Goal: Task Accomplishment & Management: Manage account settings

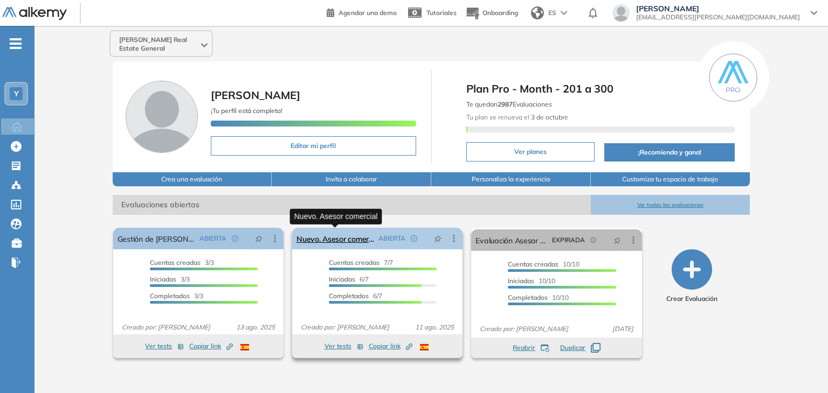
click at [349, 241] on link "Nuevo. Asesor comercial" at bounding box center [335, 239] width 78 height 22
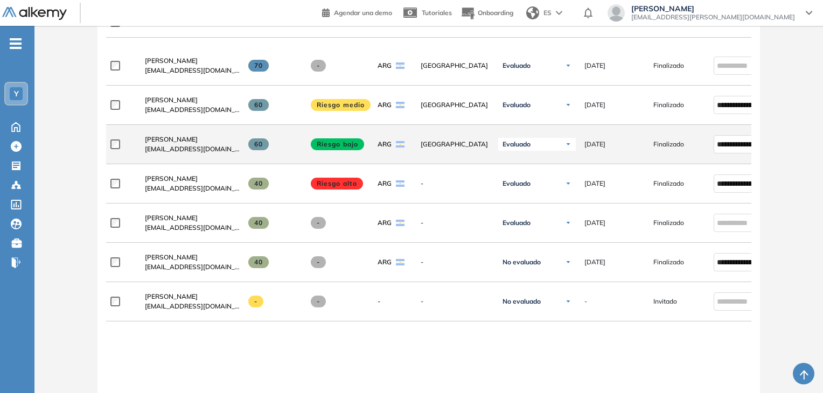
scroll to position [377, 0]
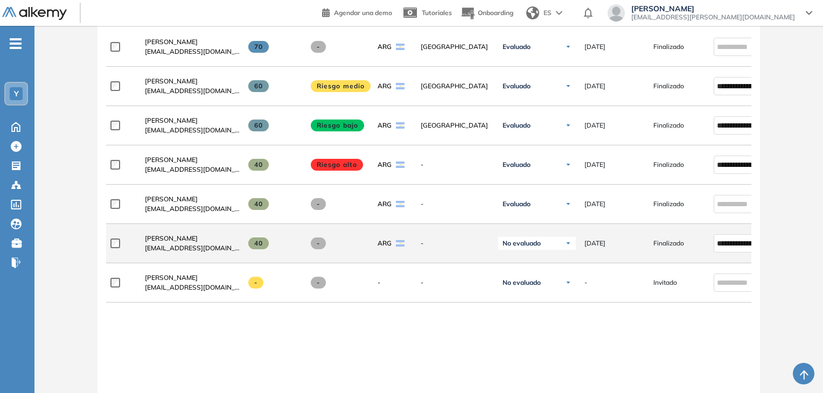
click at [535, 248] on span "No evaluado" at bounding box center [522, 243] width 38 height 9
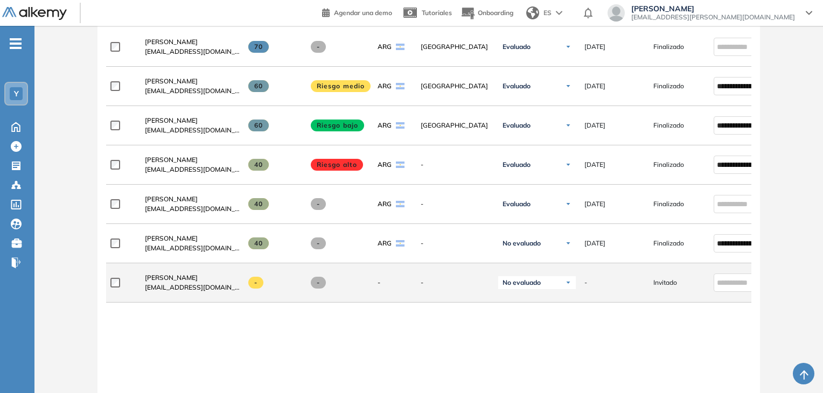
click at [528, 287] on span "No evaluado" at bounding box center [522, 283] width 38 height 9
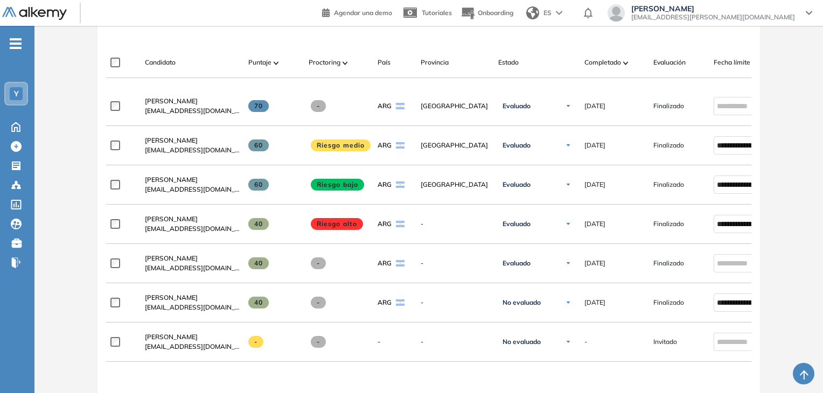
scroll to position [323, 0]
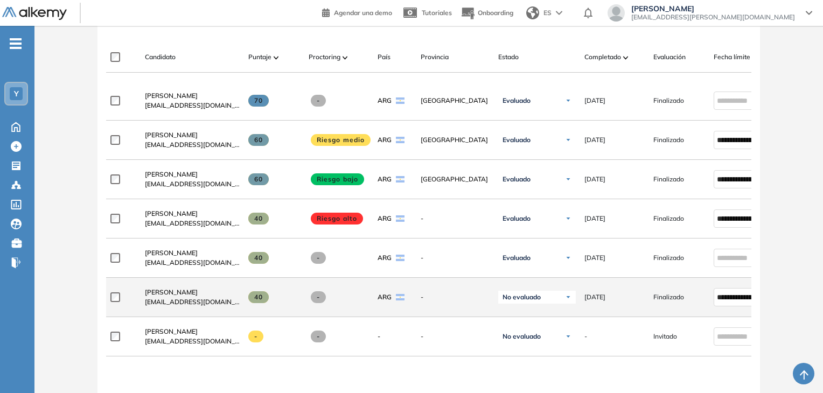
click at [522, 300] on span "No evaluado" at bounding box center [522, 297] width 38 height 9
click at [526, 341] on li "Evaluado" at bounding box center [523, 337] width 25 height 11
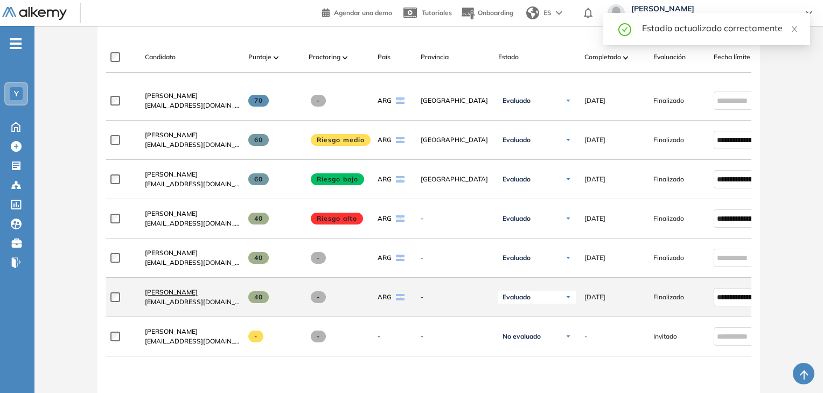
click at [167, 296] on span "[PERSON_NAME]" at bounding box center [171, 292] width 53 height 8
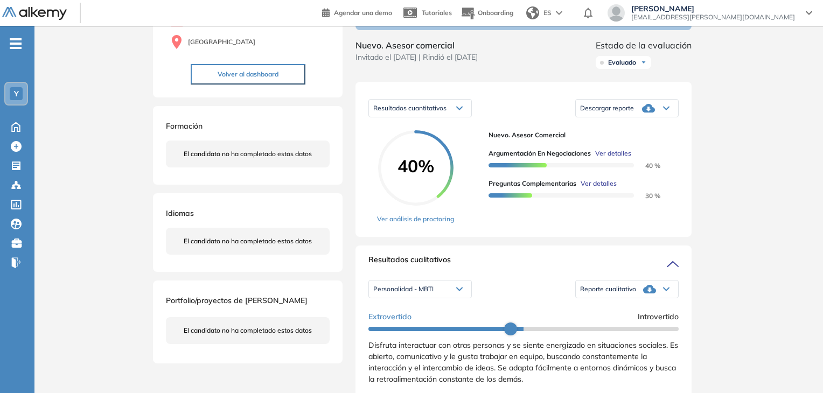
scroll to position [216, 0]
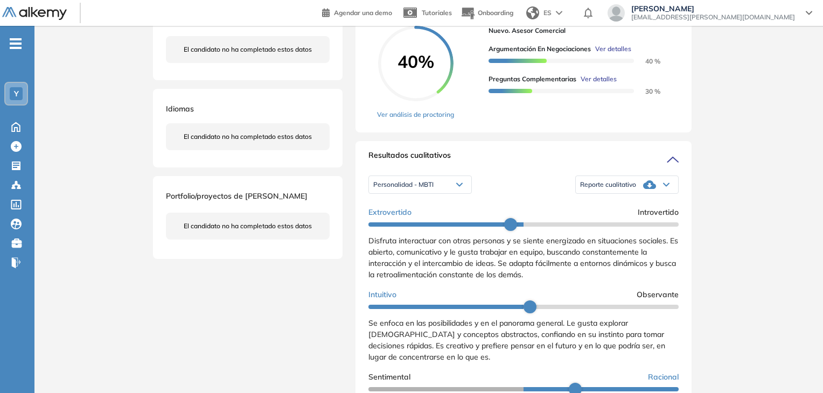
click at [643, 189] on icon at bounding box center [649, 185] width 13 height 9
click at [629, 208] on li "Reporte con Afinidad AI" at bounding box center [614, 202] width 66 height 11
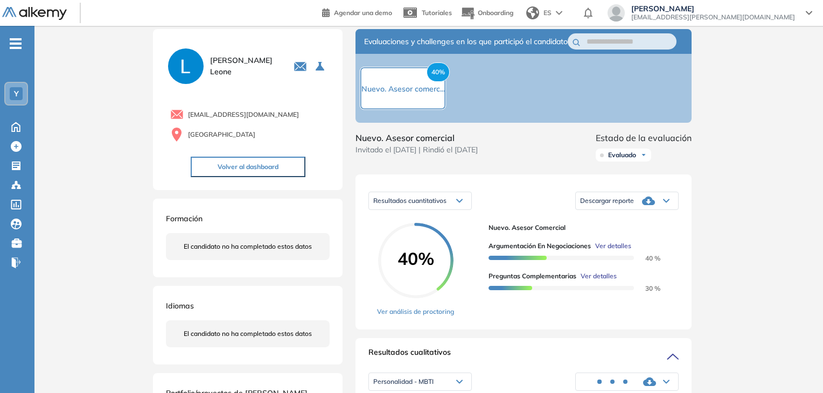
scroll to position [0, 0]
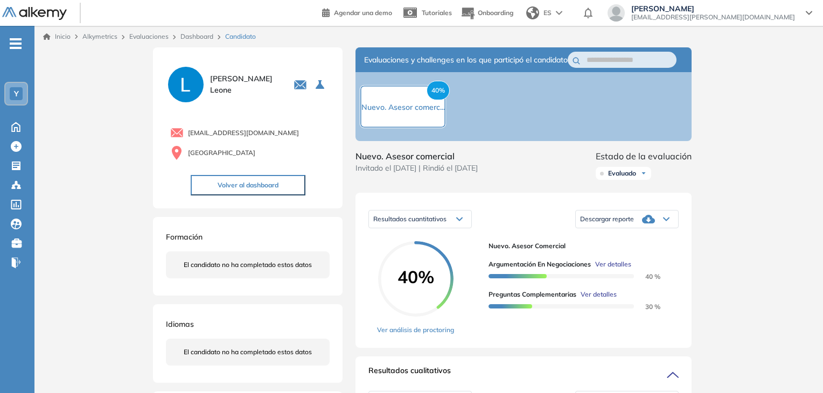
click at [17, 164] on icon at bounding box center [16, 166] width 9 height 9
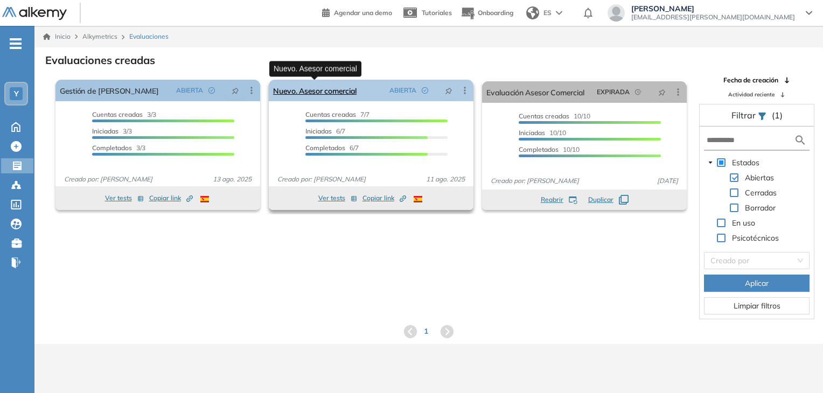
click at [331, 88] on link "Nuevo. Asesor comercial" at bounding box center [315, 91] width 84 height 22
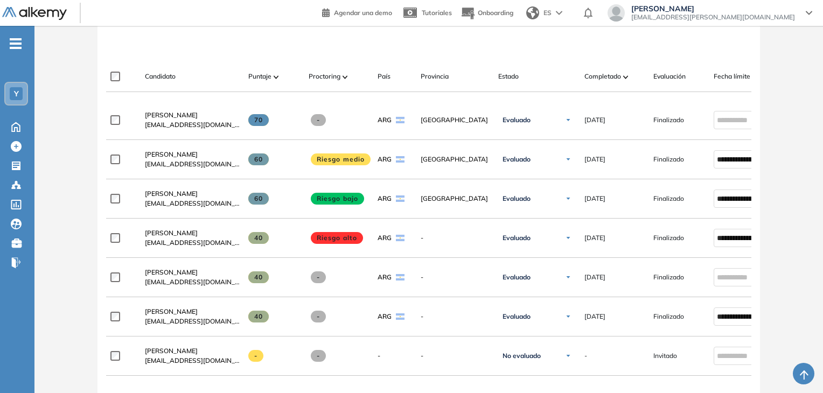
scroll to position [323, 0]
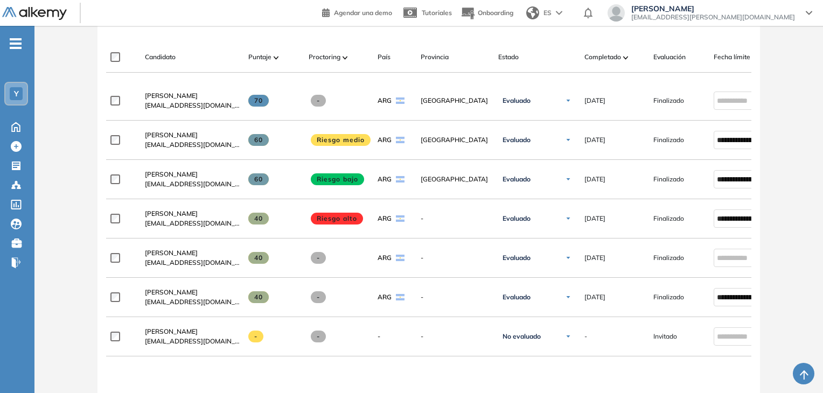
click at [275, 59] on span at bounding box center [276, 57] width 5 height 11
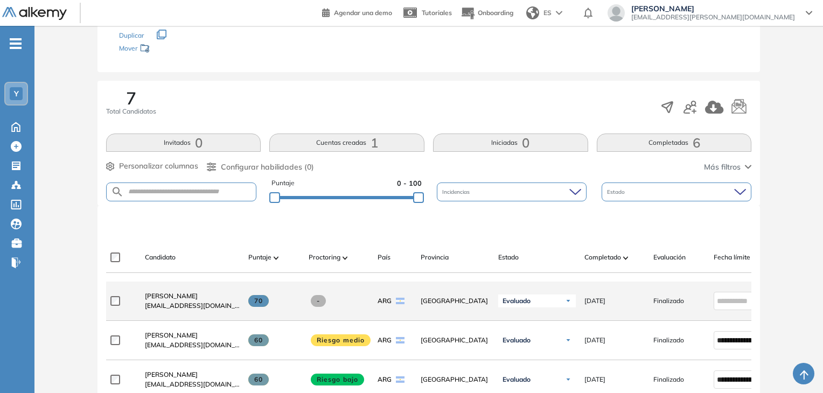
scroll to position [108, 0]
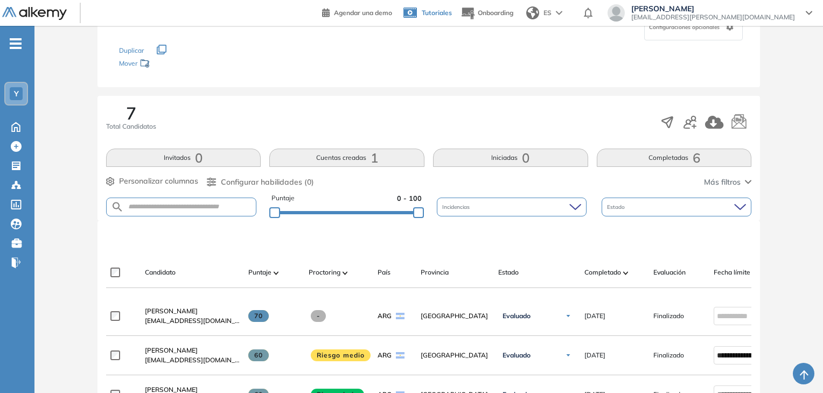
click at [452, 12] on span "Tutoriales" at bounding box center [437, 13] width 30 height 8
click at [514, 13] on span "Onboarding" at bounding box center [496, 13] width 36 height 8
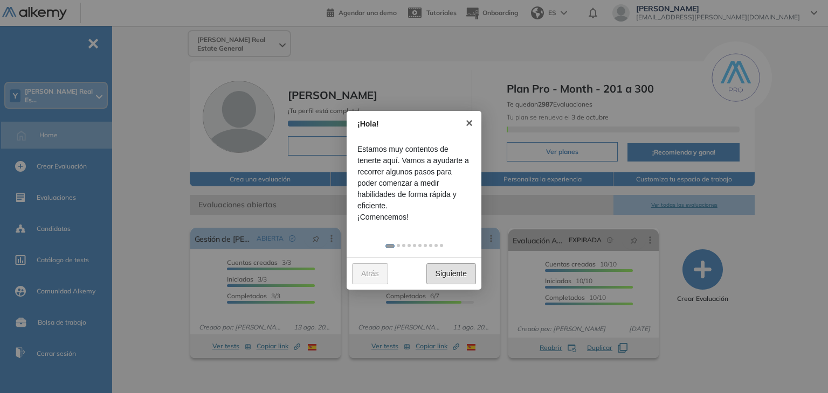
click at [448, 271] on link "Siguiente" at bounding box center [451, 274] width 50 height 21
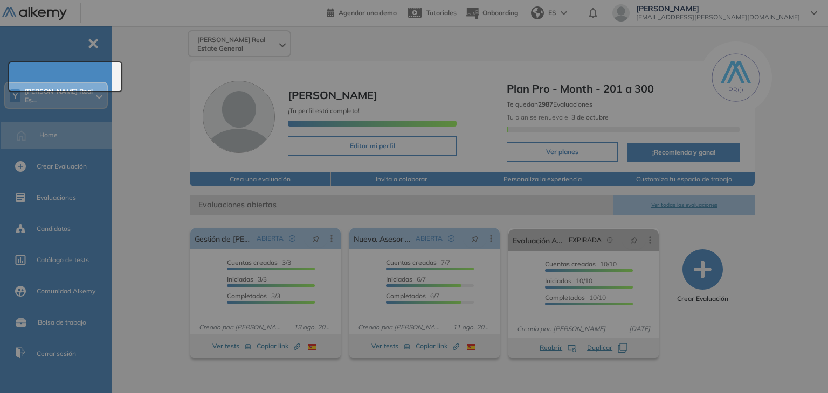
scroll to position [17, 0]
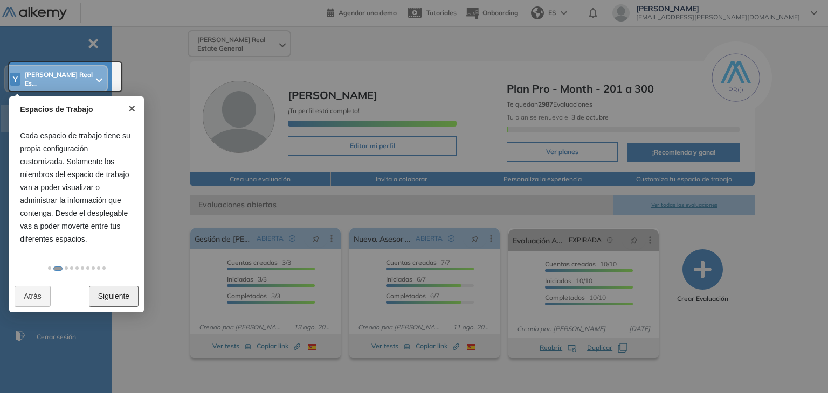
click at [122, 296] on link "Siguiente" at bounding box center [114, 296] width 50 height 21
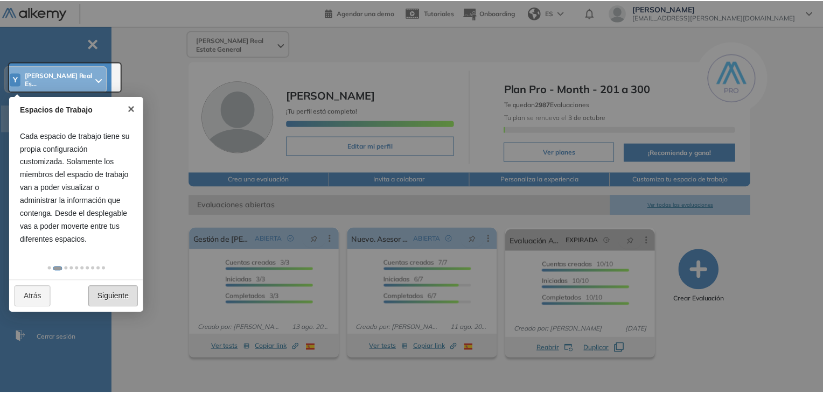
scroll to position [0, 0]
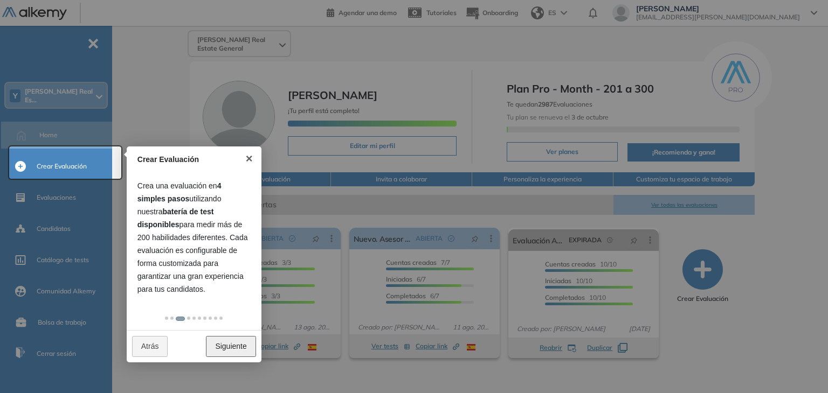
click at [242, 343] on link "Siguiente" at bounding box center [231, 346] width 50 height 21
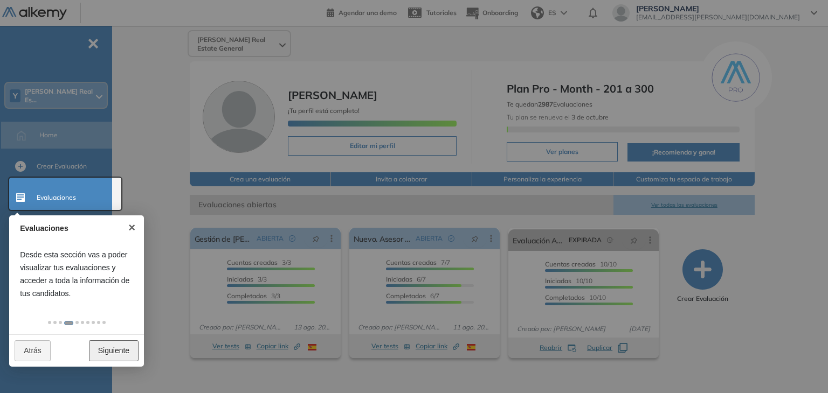
click at [113, 345] on link "Siguiente" at bounding box center [114, 351] width 50 height 21
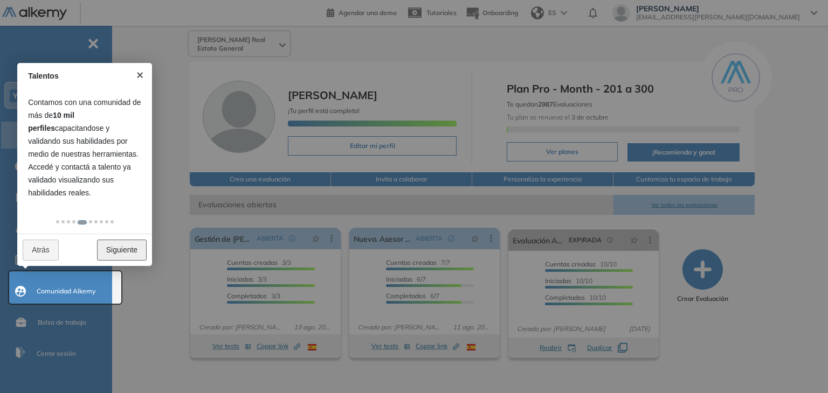
click at [120, 249] on link "Siguiente" at bounding box center [122, 250] width 50 height 21
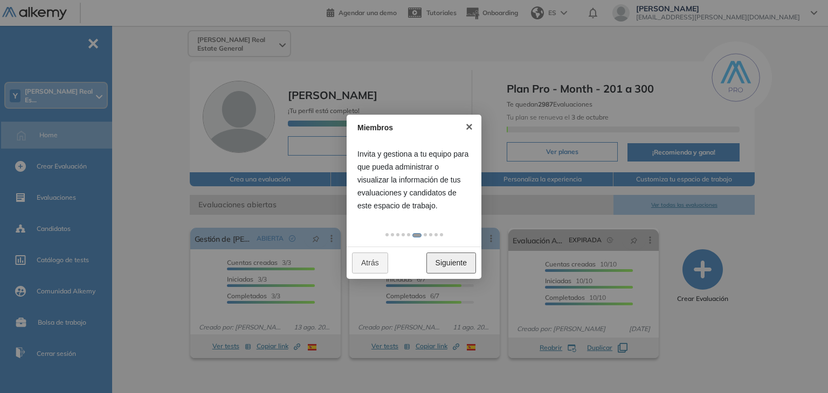
click at [459, 261] on link "Siguiente" at bounding box center [451, 263] width 50 height 21
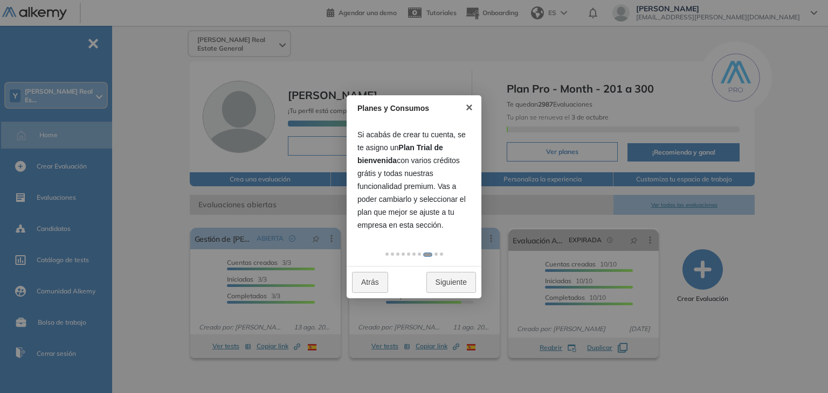
click at [459, 268] on div "Atrás Siguiente" at bounding box center [413, 282] width 135 height 32
click at [470, 103] on link "×" at bounding box center [469, 107] width 24 height 24
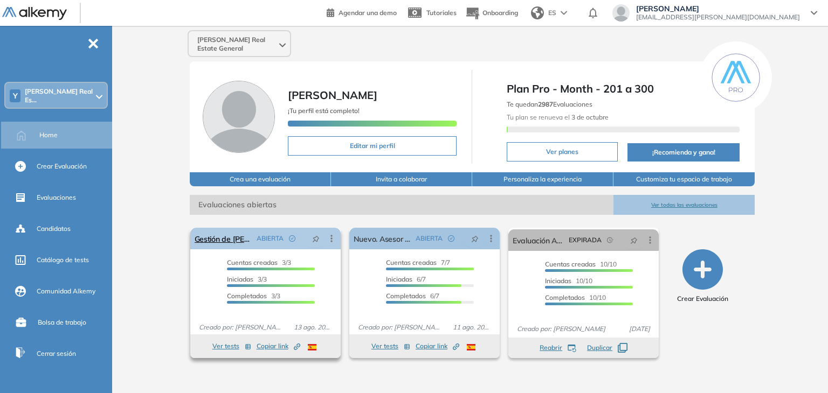
click at [332, 240] on icon at bounding box center [331, 238] width 11 height 11
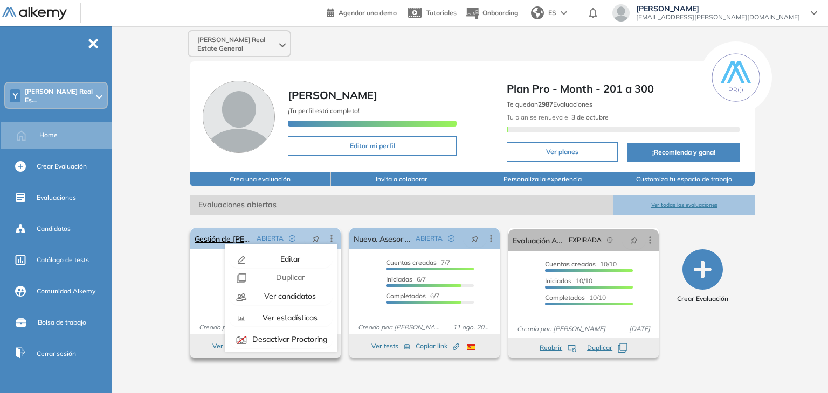
click at [332, 240] on icon at bounding box center [331, 238] width 11 height 11
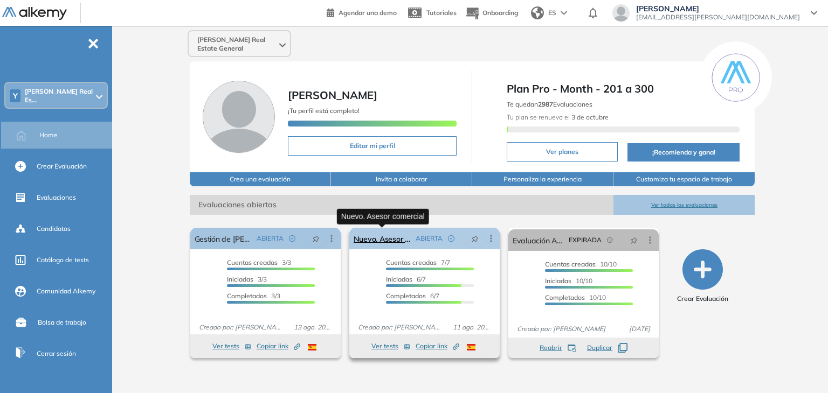
click at [399, 239] on link "Nuevo. Asesor comercial" at bounding box center [382, 239] width 58 height 22
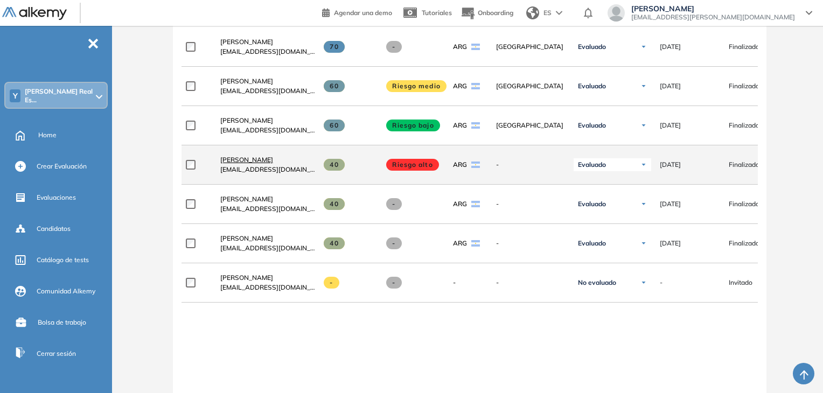
scroll to position [323, 0]
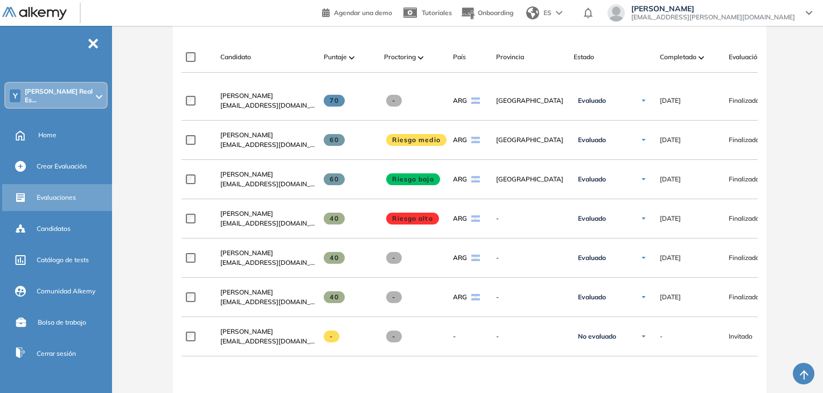
click at [81, 193] on div "Evaluaciones" at bounding box center [73, 198] width 73 height 18
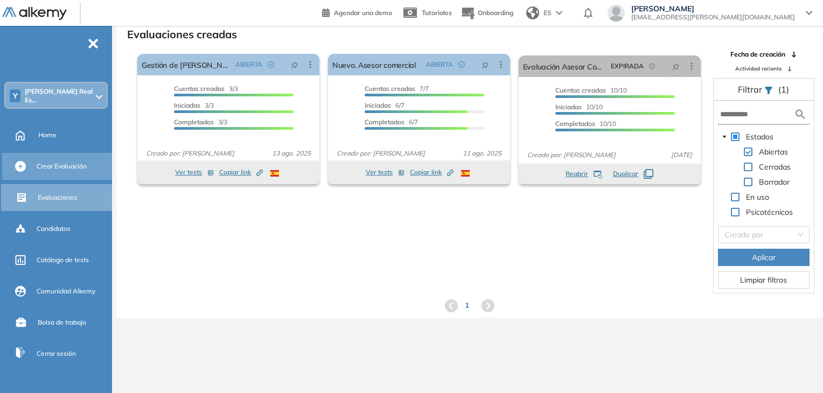
click at [68, 162] on span "Crear Evaluación" at bounding box center [62, 167] width 50 height 10
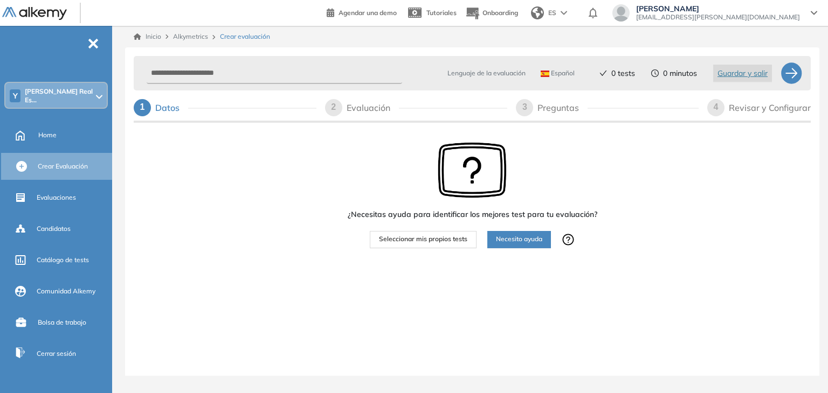
click at [515, 240] on span "Necesito ayuda" at bounding box center [519, 239] width 46 height 10
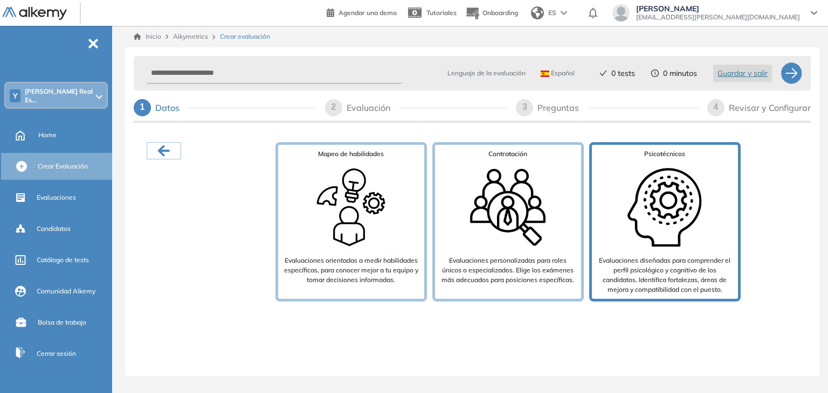
click at [658, 213] on img at bounding box center [664, 207] width 86 height 86
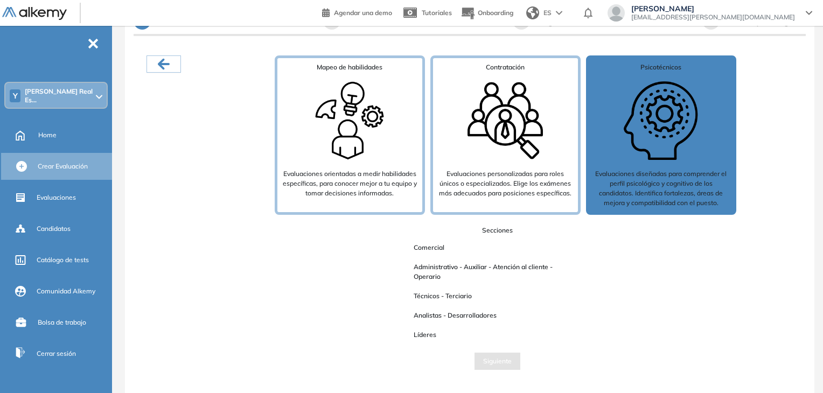
scroll to position [68, 0]
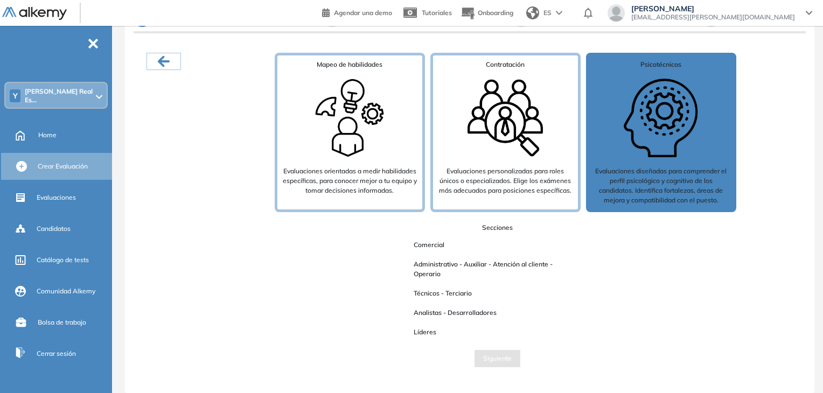
click at [448, 245] on span "Comercial" at bounding box center [429, 245] width 48 height 14
click at [424, 243] on span "Comercial" at bounding box center [429, 245] width 48 height 14
click at [503, 360] on span "Siguiente" at bounding box center [497, 359] width 29 height 10
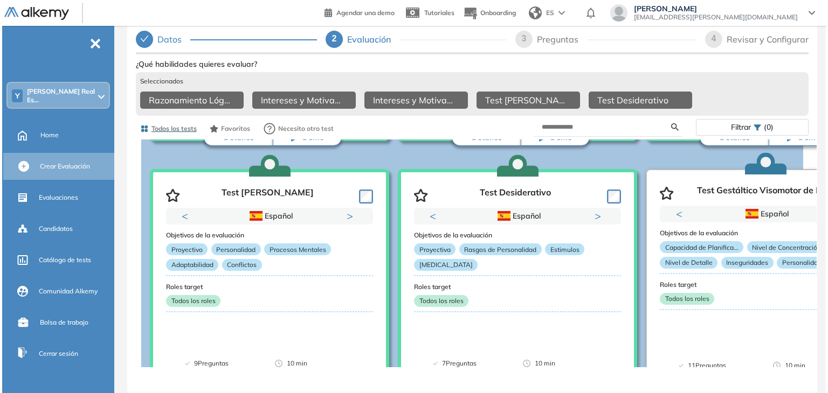
scroll to position [323, 0]
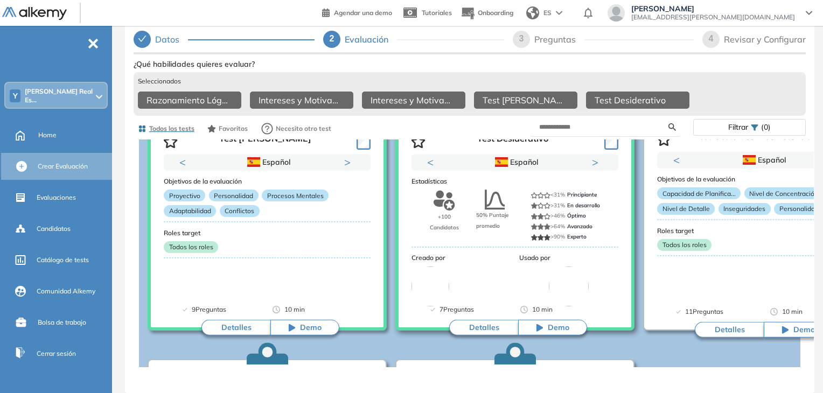
click at [471, 325] on button "Detalles" at bounding box center [483, 328] width 69 height 16
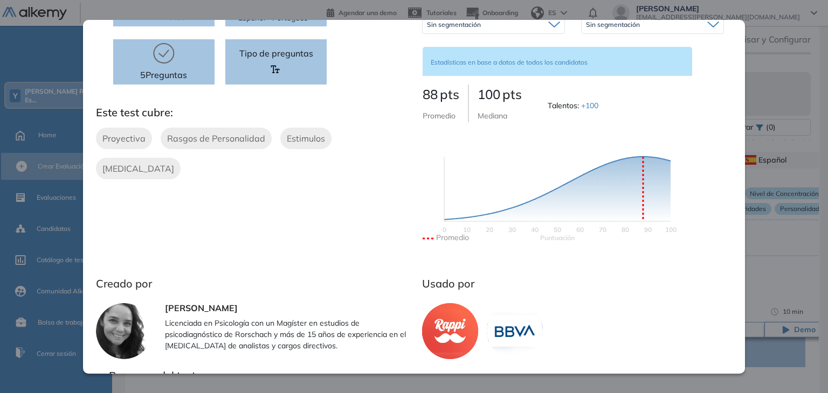
scroll to position [0, 0]
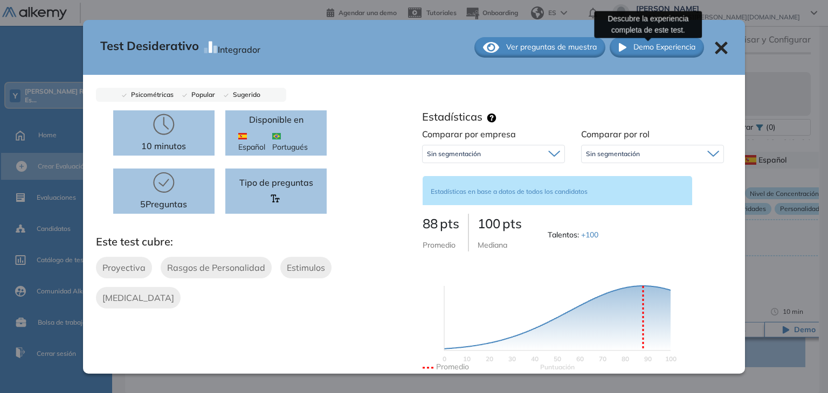
click at [662, 47] on span "Demo Experiencia" at bounding box center [664, 46] width 62 height 11
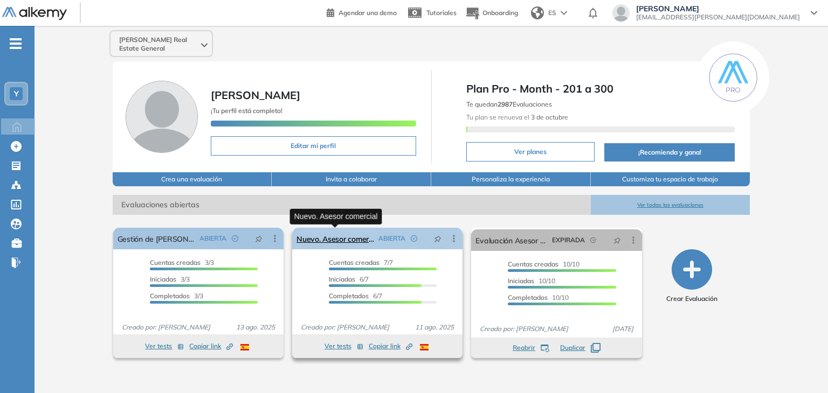
click at [348, 240] on link "Nuevo. Asesor comercial" at bounding box center [335, 239] width 78 height 22
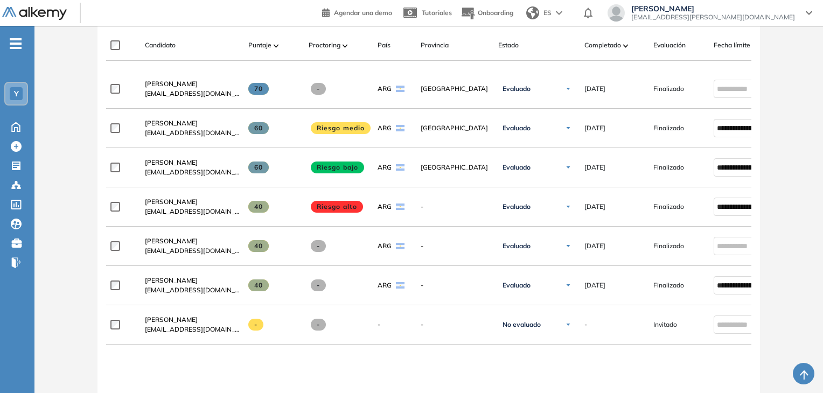
scroll to position [441, 0]
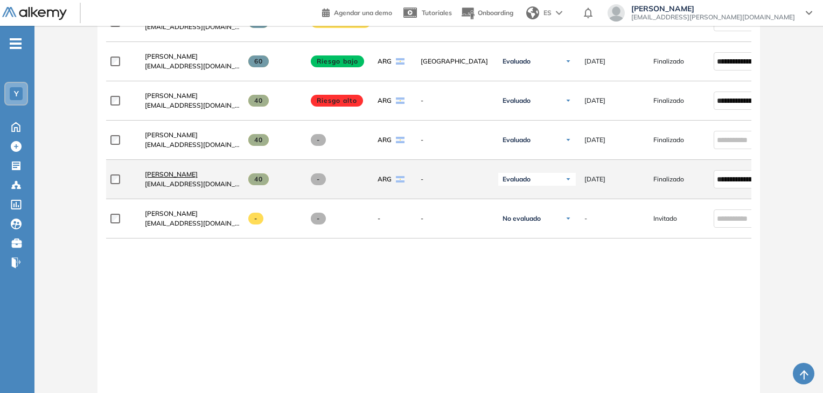
click at [178, 178] on span "[PERSON_NAME]" at bounding box center [171, 174] width 53 height 8
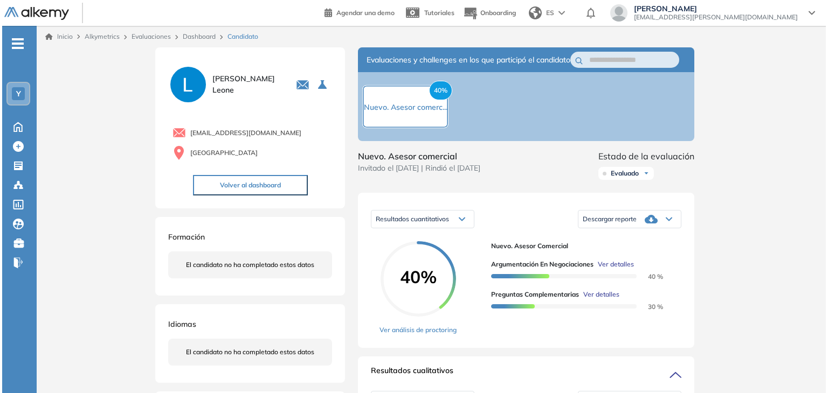
scroll to position [108, 0]
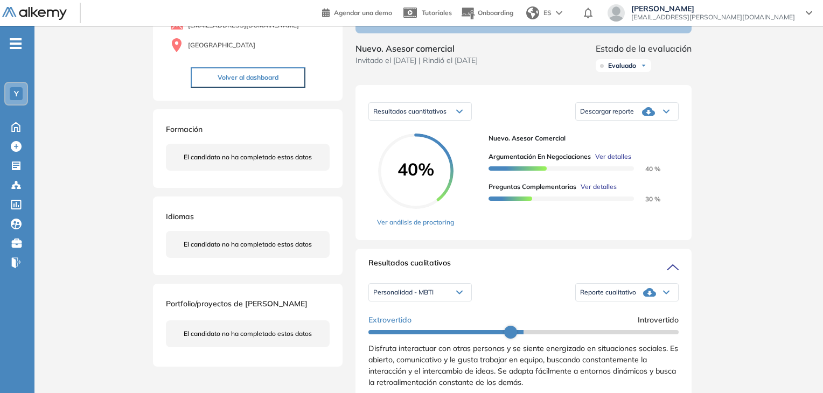
click at [601, 192] on span "Ver detalles" at bounding box center [599, 187] width 36 height 10
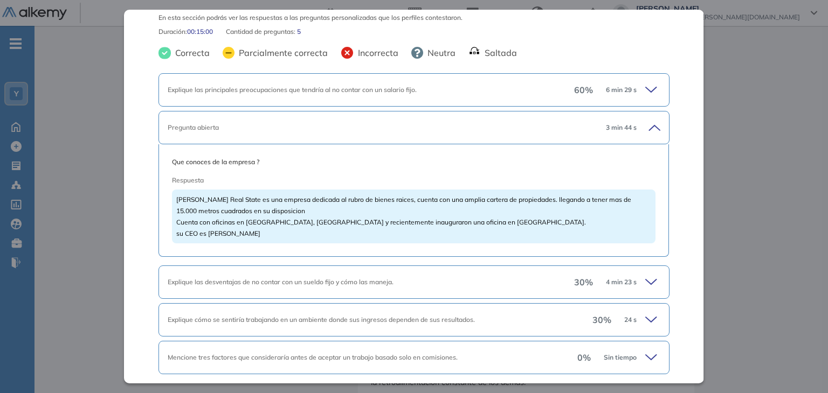
scroll to position [88, 0]
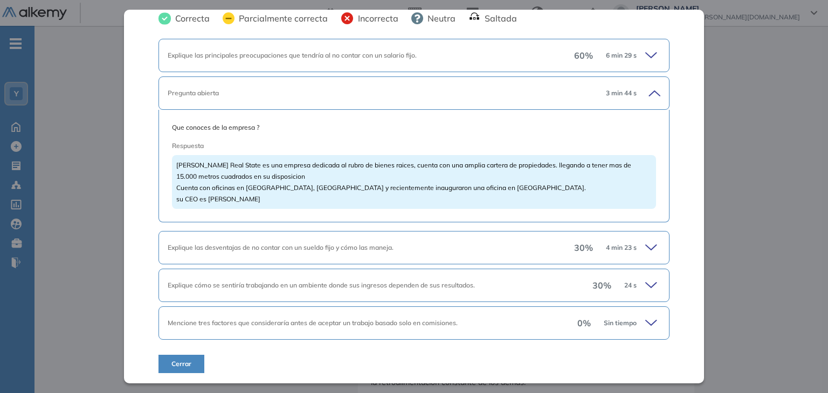
click at [645, 247] on icon at bounding box center [652, 247] width 15 height 15
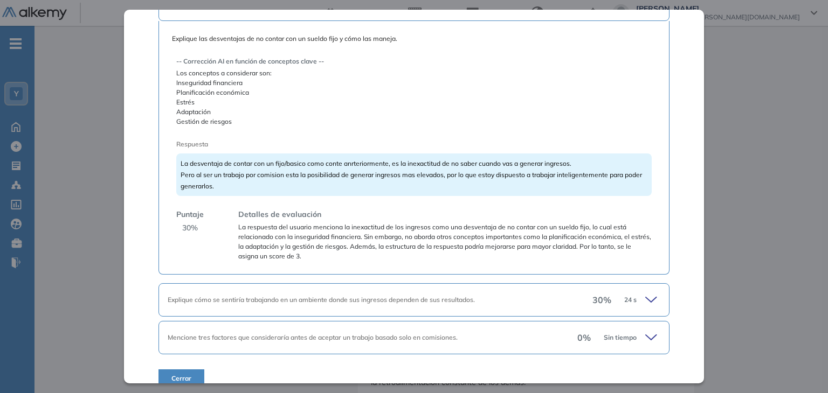
scroll to position [347, 0]
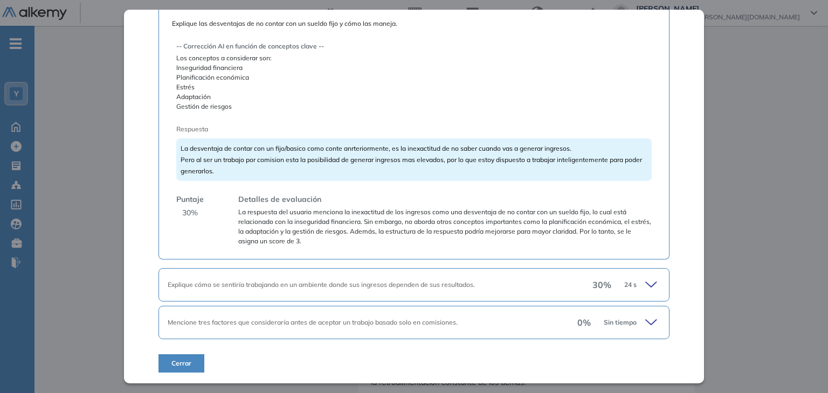
click at [645, 282] on icon at bounding box center [652, 285] width 15 height 15
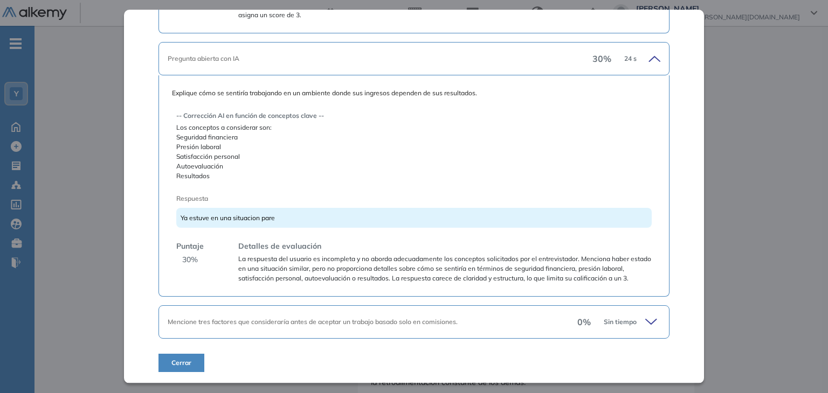
scroll to position [528, 0]
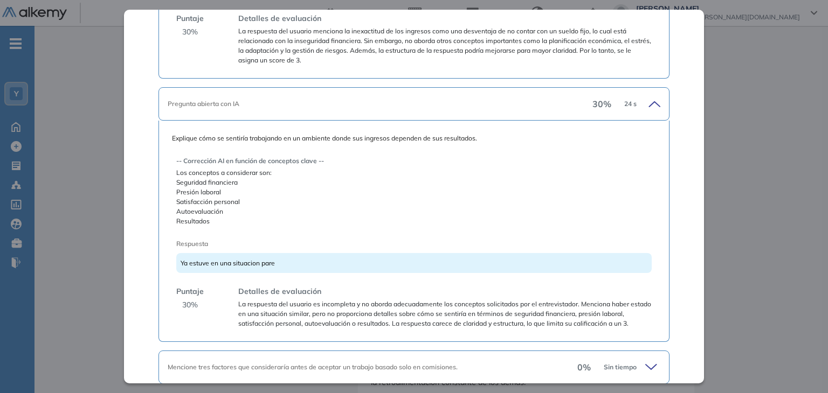
click at [645, 108] on icon at bounding box center [652, 103] width 15 height 15
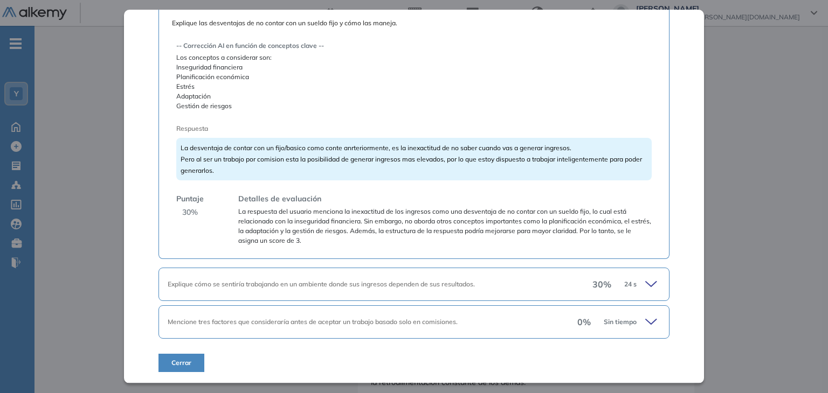
scroll to position [347, 0]
click at [648, 320] on icon at bounding box center [652, 322] width 15 height 15
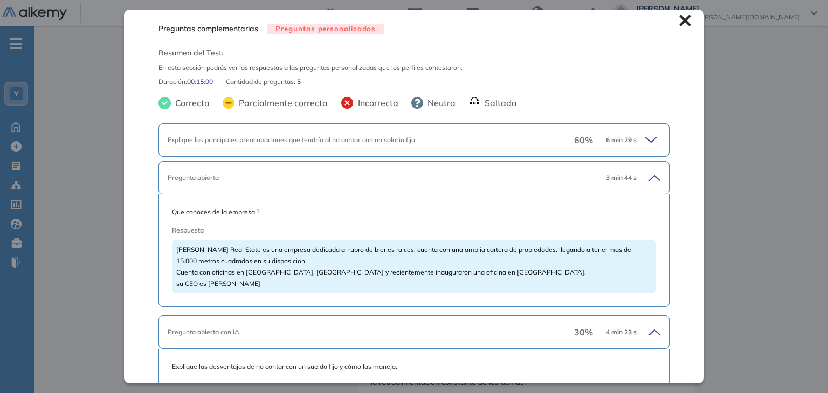
scroll to position [0, 0]
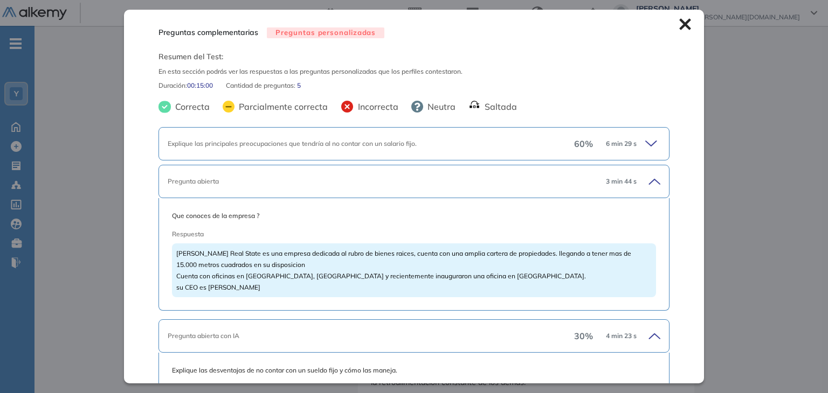
click at [646, 181] on icon at bounding box center [652, 181] width 15 height 15
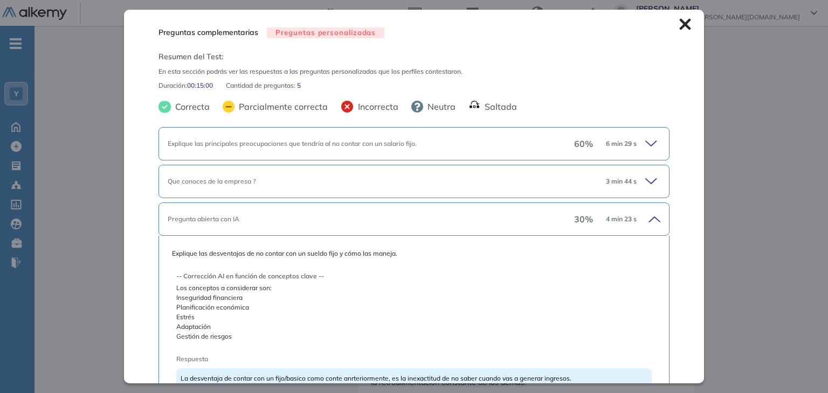
click at [645, 213] on icon at bounding box center [652, 219] width 15 height 15
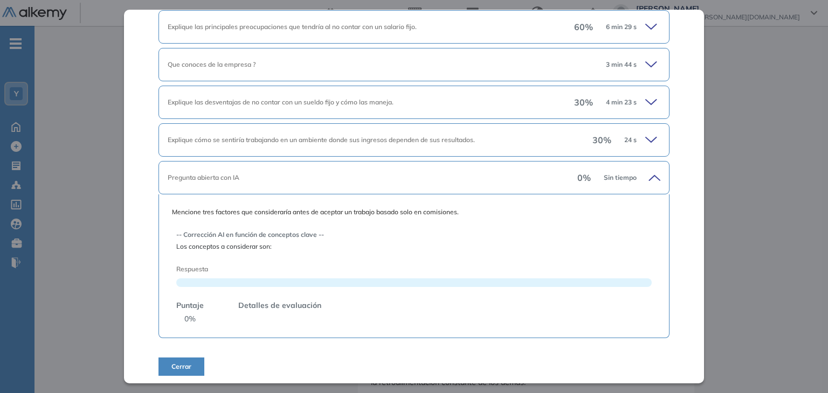
scroll to position [119, 0]
click at [649, 174] on icon at bounding box center [654, 176] width 11 height 5
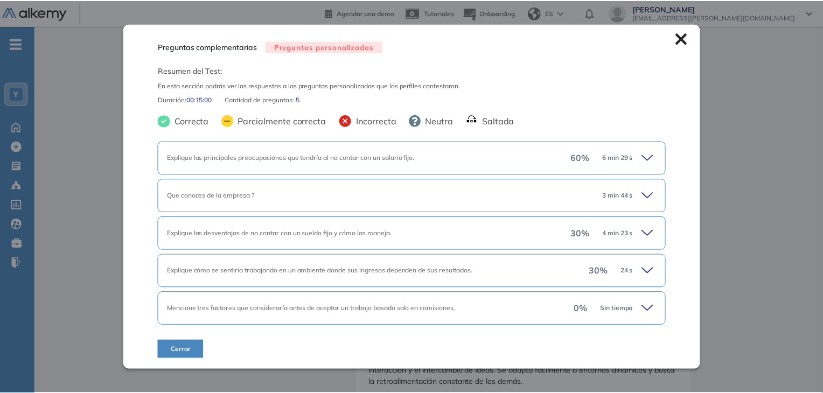
scroll to position [0, 0]
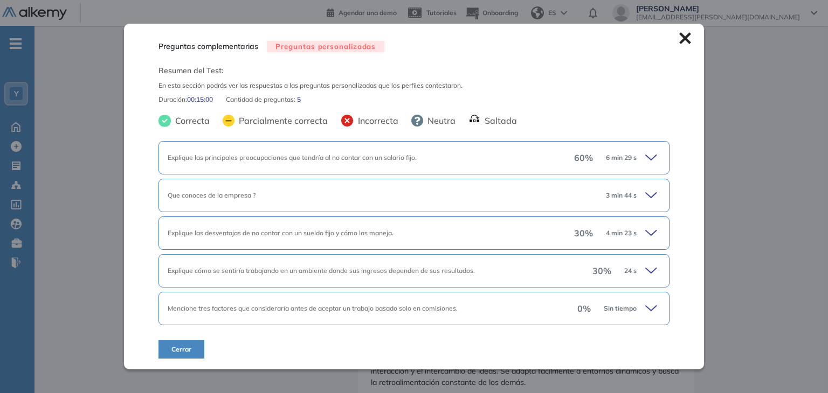
click at [682, 37] on icon at bounding box center [684, 38] width 11 height 11
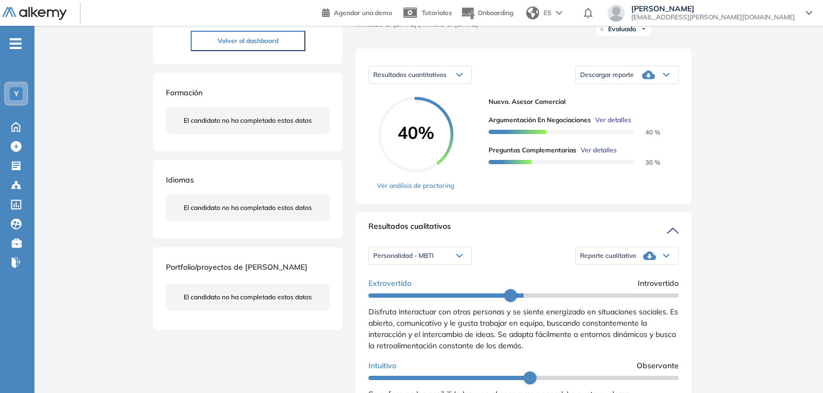
scroll to position [108, 0]
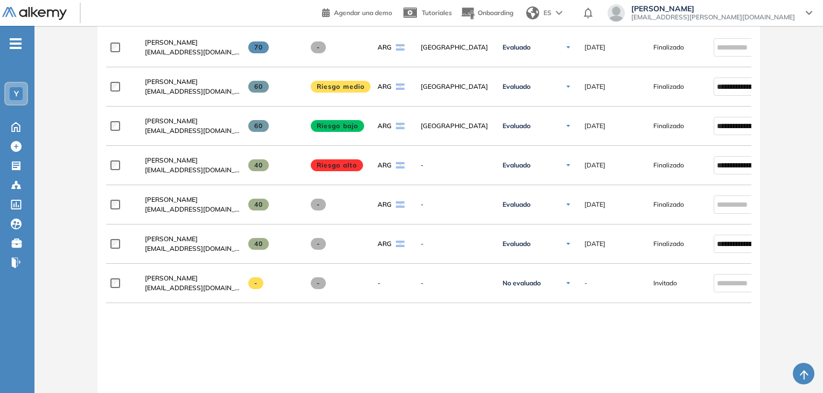
scroll to position [377, 0]
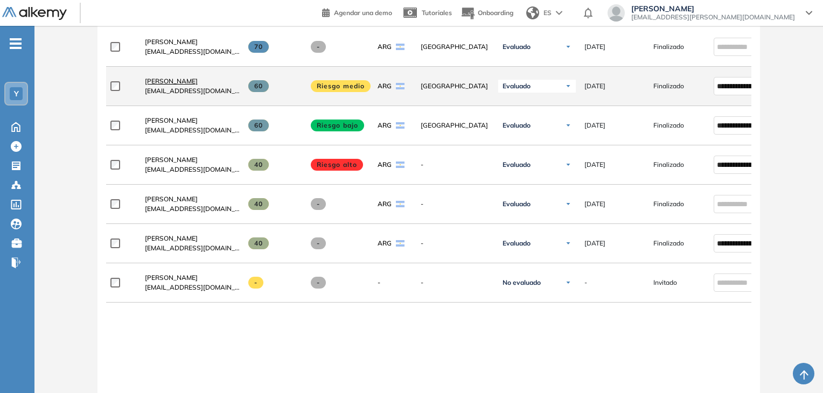
click at [180, 85] on span "[PERSON_NAME]" at bounding box center [171, 81] width 53 height 8
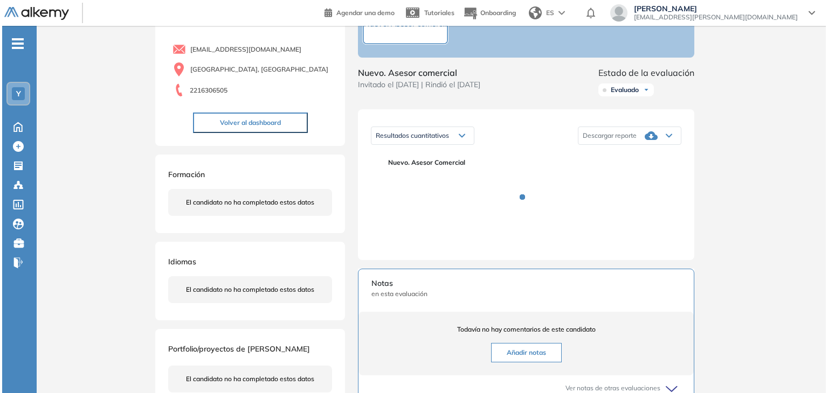
scroll to position [108, 0]
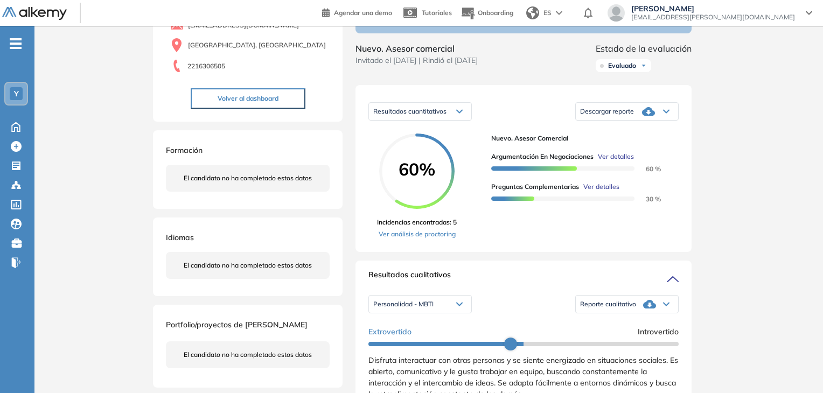
click at [604, 192] on span "Ver detalles" at bounding box center [602, 187] width 36 height 10
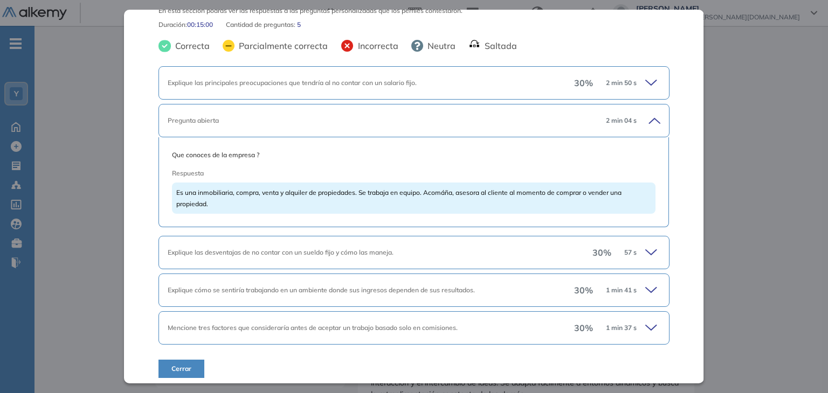
scroll to position [65, 0]
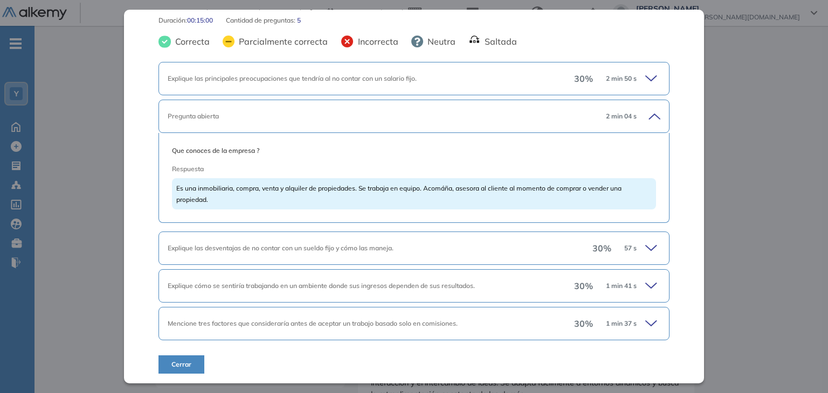
click at [646, 247] on icon at bounding box center [651, 248] width 11 height 5
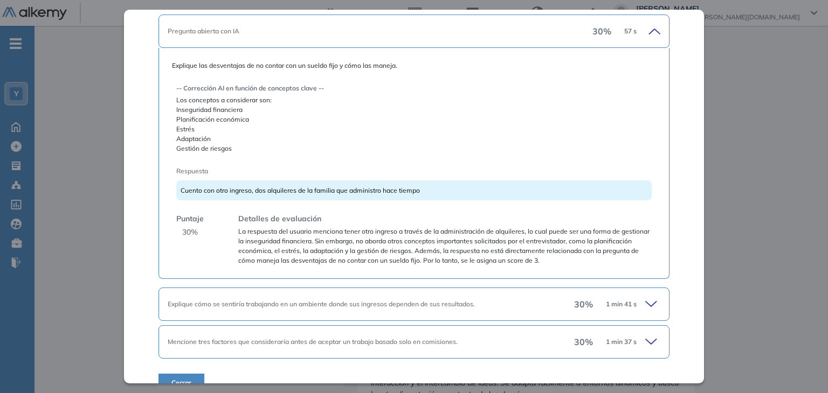
scroll to position [301, 0]
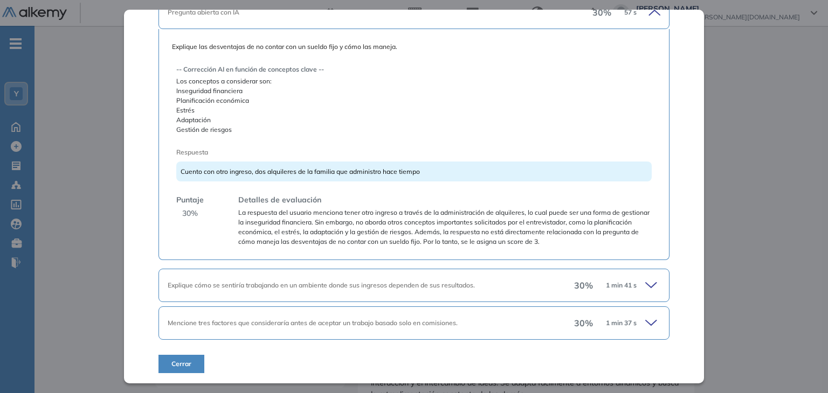
click at [636, 282] on div "30 % 1 min 41 s" at bounding box center [617, 285] width 86 height 15
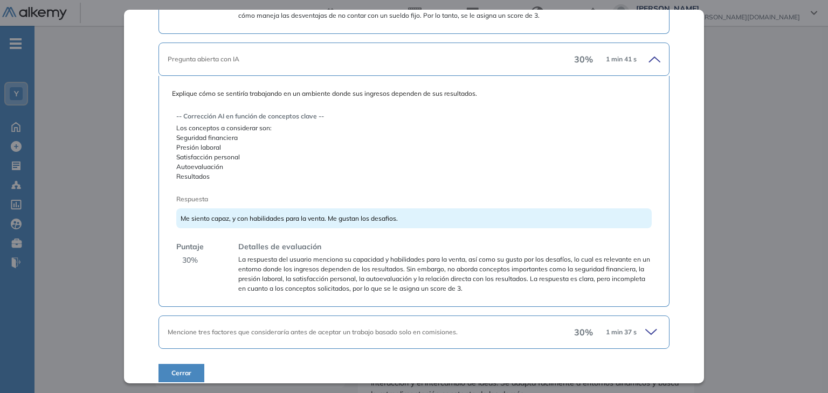
scroll to position [537, 0]
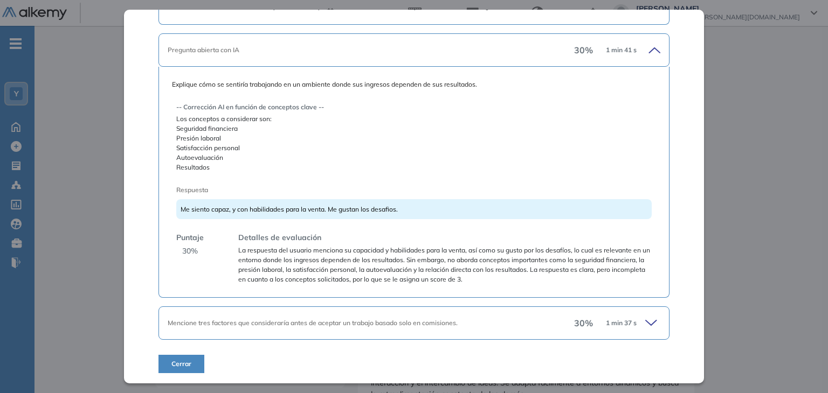
click at [645, 321] on icon at bounding box center [652, 323] width 15 height 15
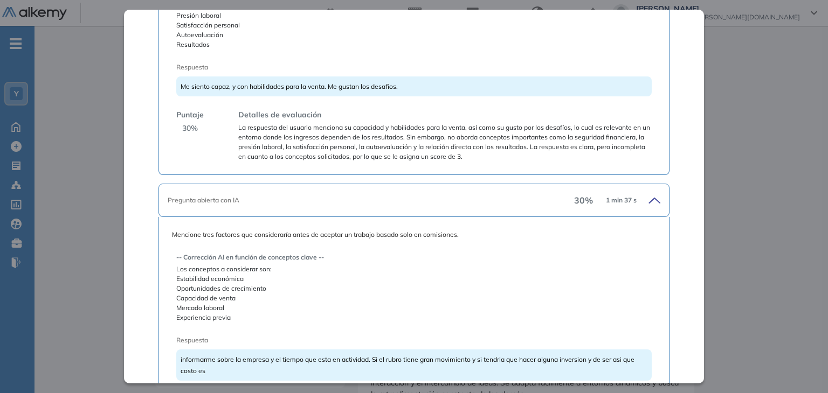
scroll to position [783, 0]
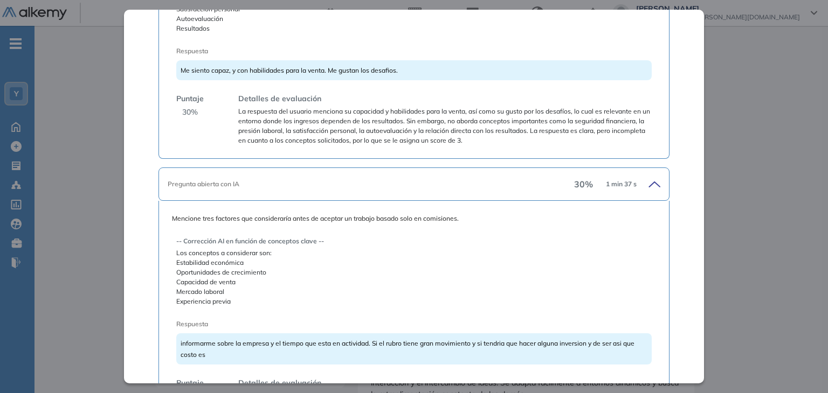
click at [645, 178] on icon at bounding box center [652, 184] width 15 height 15
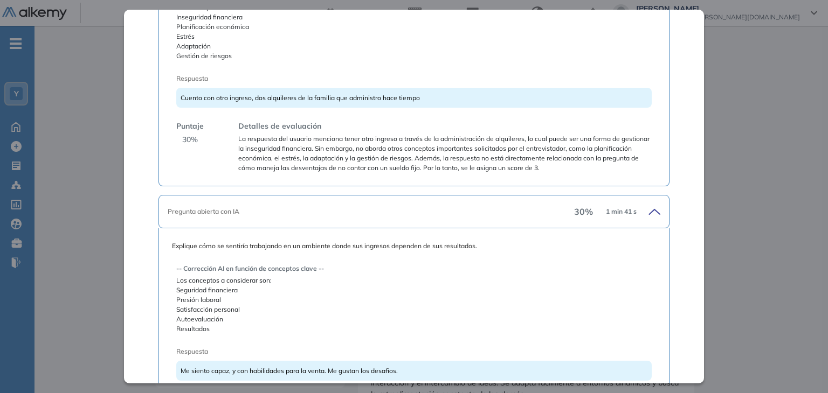
click at [645, 205] on icon at bounding box center [652, 211] width 15 height 15
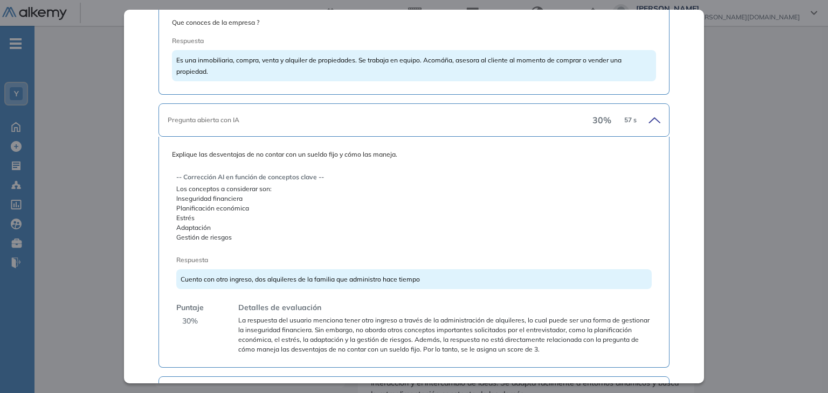
click at [648, 121] on icon at bounding box center [652, 120] width 15 height 15
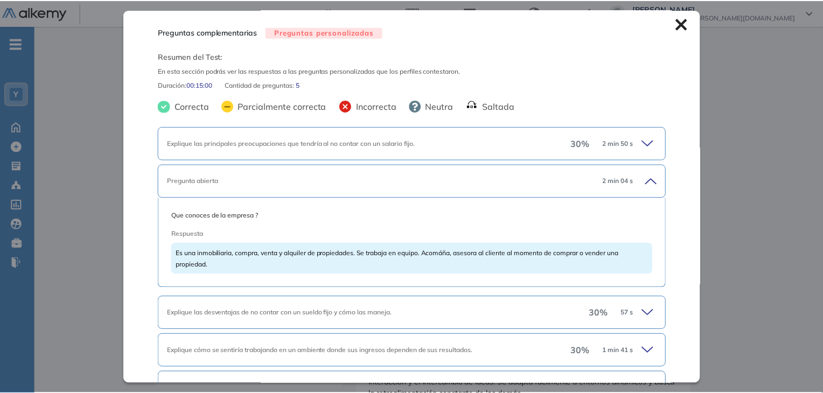
scroll to position [0, 0]
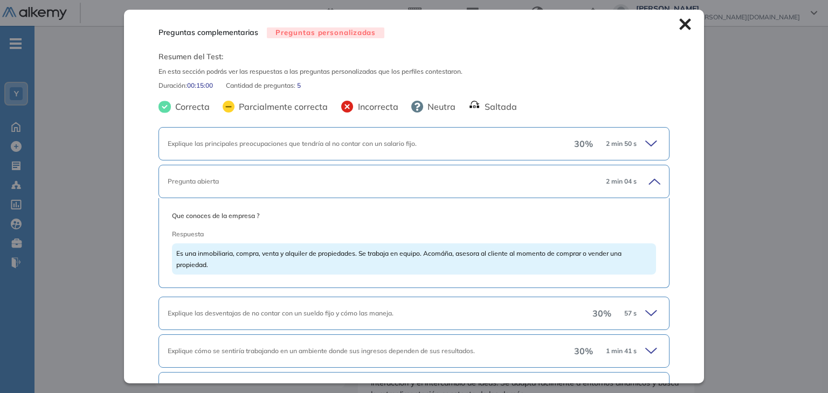
click at [651, 182] on icon at bounding box center [652, 181] width 15 height 15
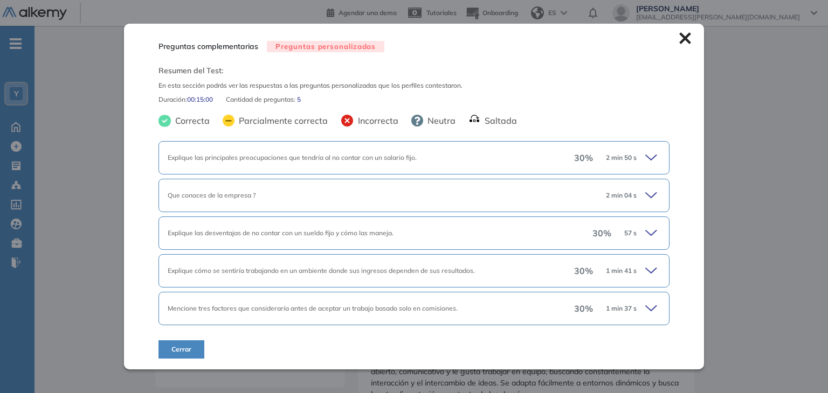
click at [684, 43] on icon at bounding box center [684, 38] width 11 height 11
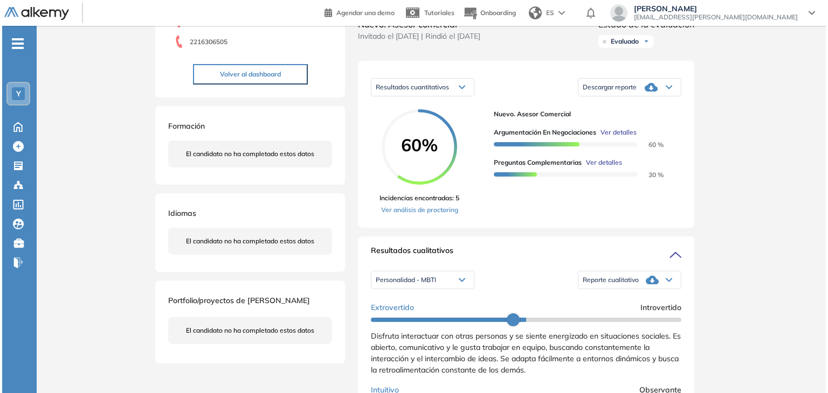
scroll to position [131, 0]
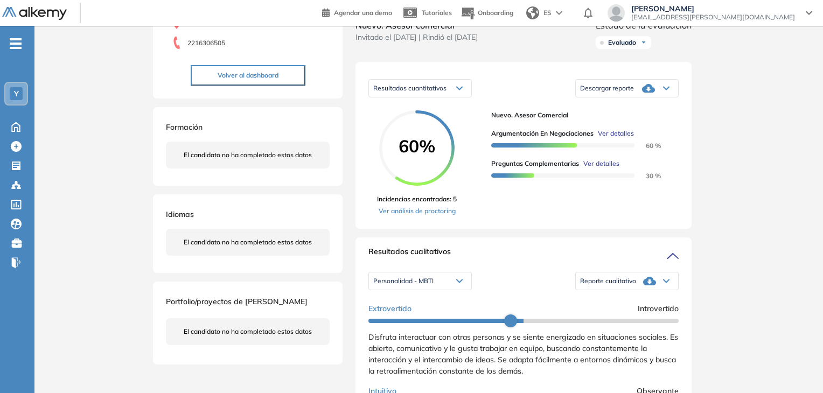
click at [595, 169] on span "Ver detalles" at bounding box center [602, 164] width 36 height 10
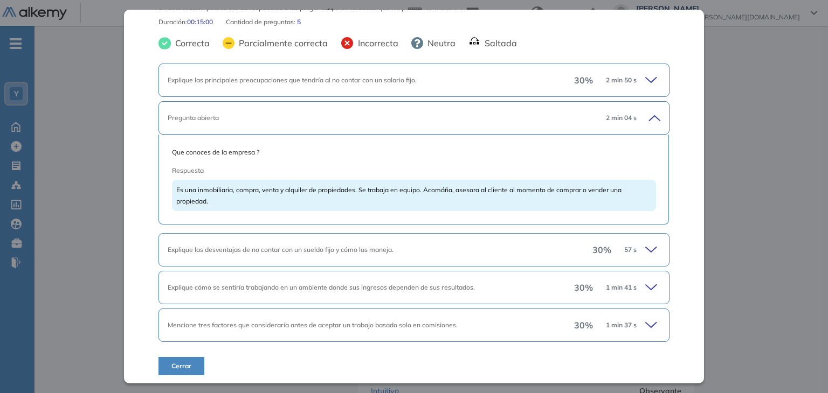
scroll to position [65, 0]
click at [651, 248] on icon at bounding box center [652, 248] width 15 height 15
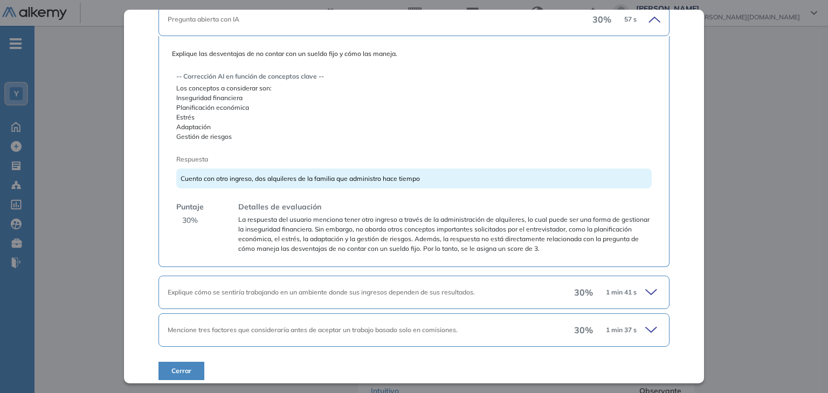
scroll to position [301, 0]
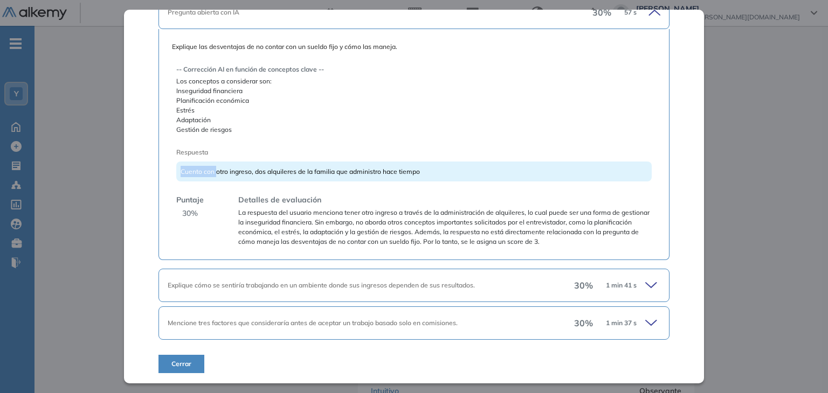
drag, startPoint x: 178, startPoint y: 172, endPoint x: 217, endPoint y: 174, distance: 38.8
click at [217, 174] on div "Cuento con otro ingreso, dos alquileres de la familia que administro hace tiempo" at bounding box center [413, 172] width 475 height 20
click at [242, 171] on span "Cuento con otro ingreso, dos alquileres de la familia que administro hace tiempo" at bounding box center [300, 172] width 239 height 8
drag, startPoint x: 237, startPoint y: 195, endPoint x: 324, endPoint y: 197, distance: 87.3
click at [324, 197] on div "Detalles de evaluación La respuesta del usuario menciona tener otro ingreso a t…" at bounding box center [440, 221] width 421 height 52
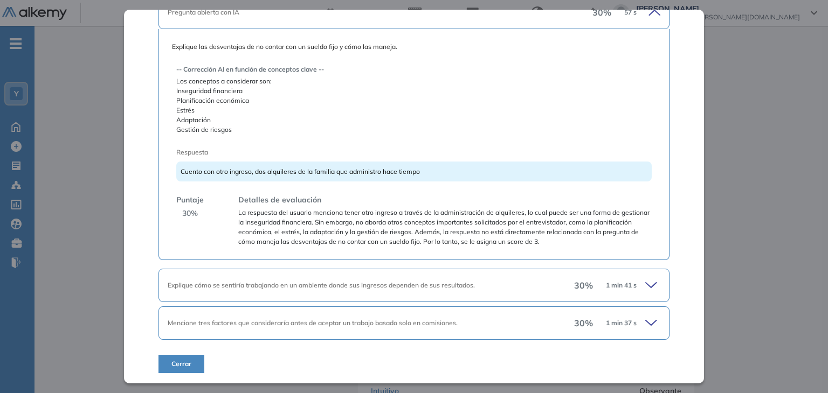
click at [293, 227] on span "La respuesta del usuario menciona tener otro ingreso a través de la administrac…" at bounding box center [444, 227] width 413 height 39
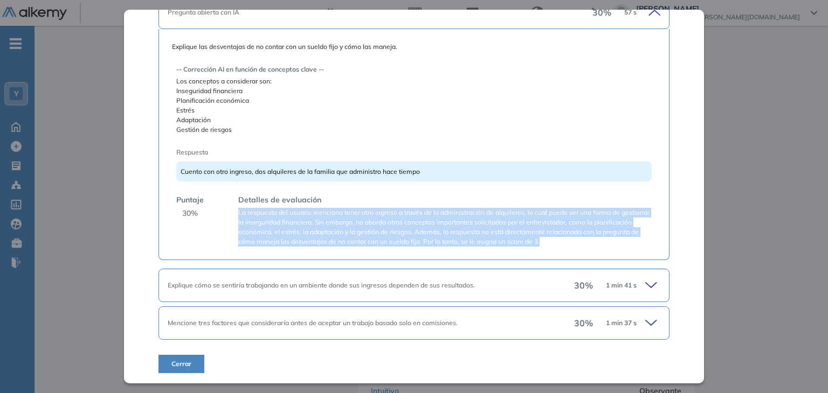
drag, startPoint x: 239, startPoint y: 210, endPoint x: 578, endPoint y: 241, distance: 339.8
click at [577, 240] on span "La respuesta del usuario menciona tener otro ingreso a través de la administrac…" at bounding box center [444, 227] width 413 height 39
click at [596, 248] on div "Explique las desventajas de no contar con un sueldo fijo y cómo las maneja. -- …" at bounding box center [413, 144] width 510 height 231
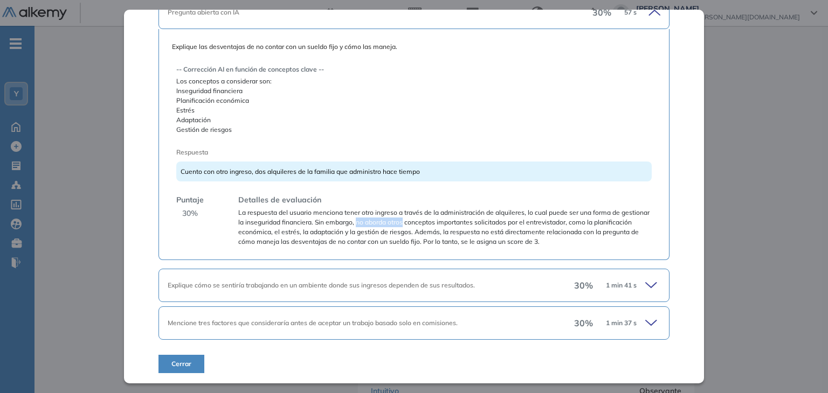
drag, startPoint x: 386, startPoint y: 223, endPoint x: 432, endPoint y: 224, distance: 45.3
click at [432, 224] on span "La respuesta del usuario menciona tener otro ingreso a través de la administrac…" at bounding box center [444, 227] width 413 height 39
click at [467, 232] on span "La respuesta del usuario menciona tener otro ingreso a través de la administrac…" at bounding box center [444, 227] width 413 height 39
click at [653, 288] on div "Explique cómo se sentiría trabajando en un ambiente donde sus ingresos dependen…" at bounding box center [413, 285] width 510 height 33
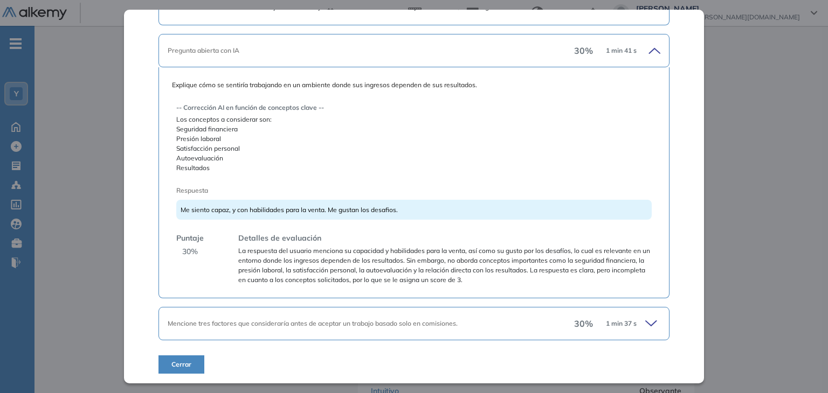
scroll to position [537, 0]
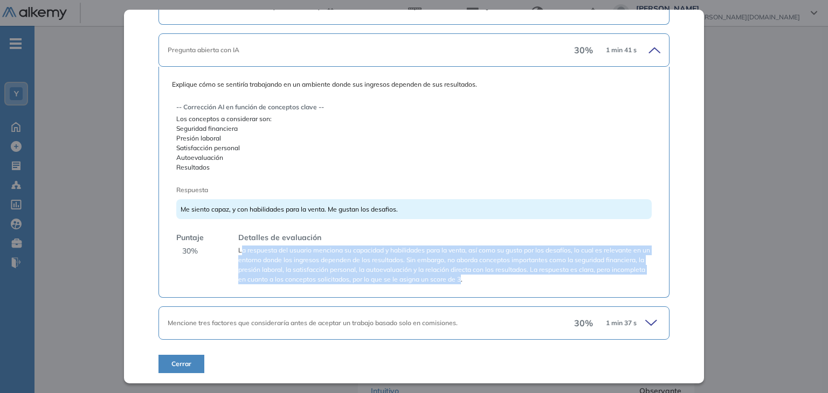
drag, startPoint x: 240, startPoint y: 247, endPoint x: 507, endPoint y: 280, distance: 268.8
click at [507, 280] on span "La respuesta del usuario menciona su capacidad y habilidades para la venta, así…" at bounding box center [444, 265] width 413 height 39
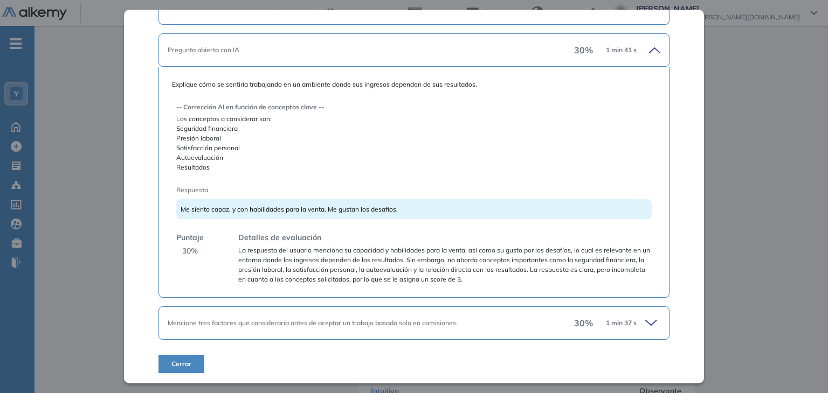
click at [517, 280] on span "La respuesta del usuario menciona su capacidad y habilidades para la venta, así…" at bounding box center [444, 265] width 413 height 39
click at [649, 51] on icon at bounding box center [652, 50] width 15 height 15
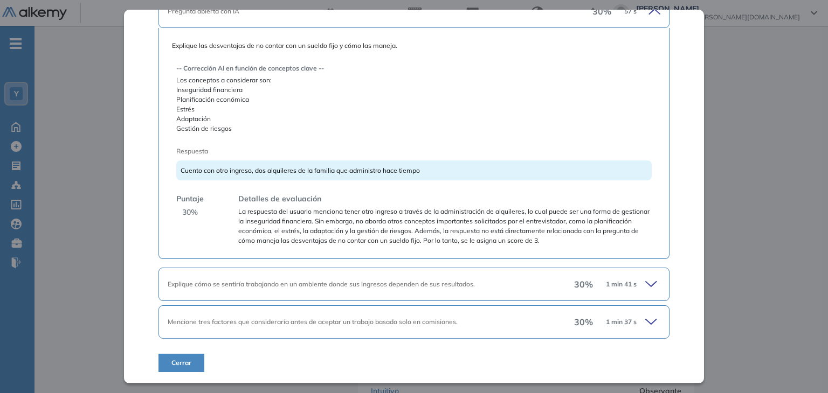
scroll to position [301, 0]
click at [645, 317] on icon at bounding box center [652, 323] width 15 height 15
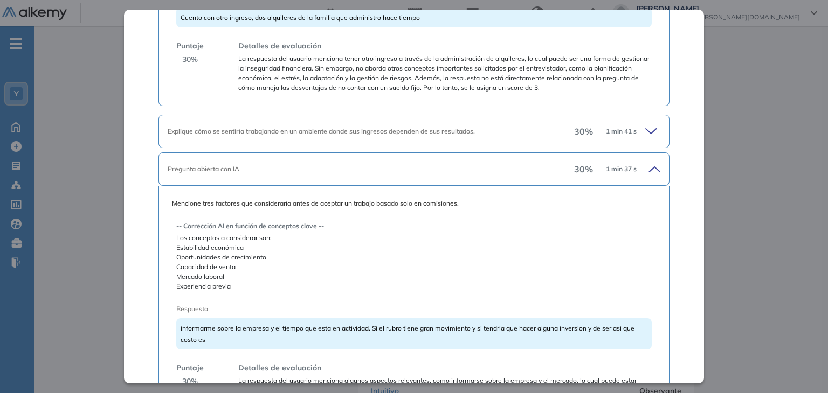
scroll to position [537, 0]
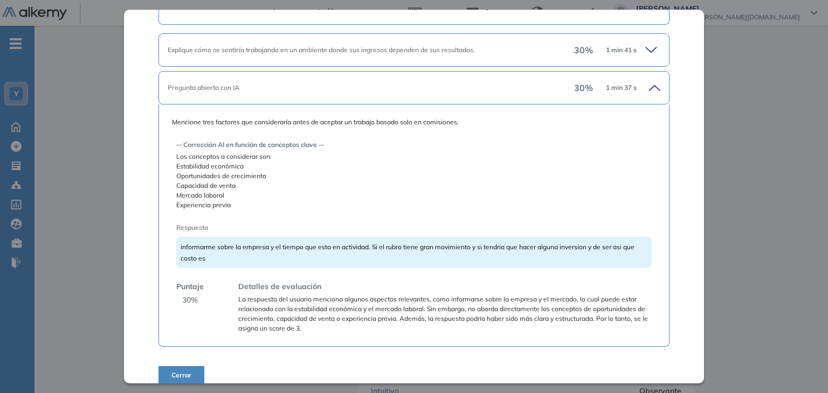
click at [647, 90] on icon at bounding box center [652, 87] width 15 height 15
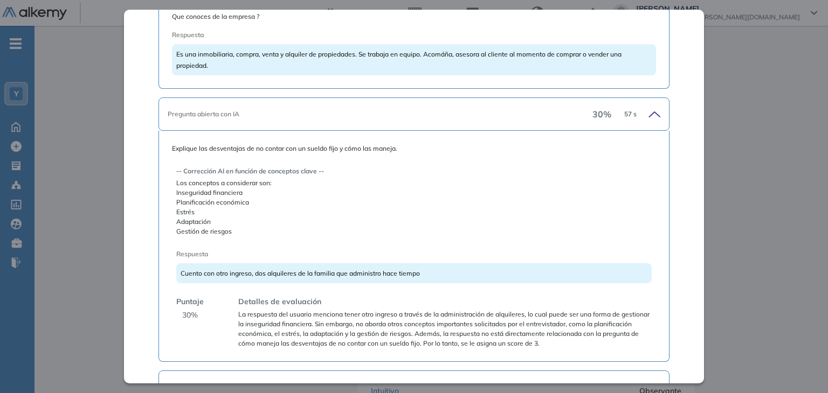
scroll to position [86, 0]
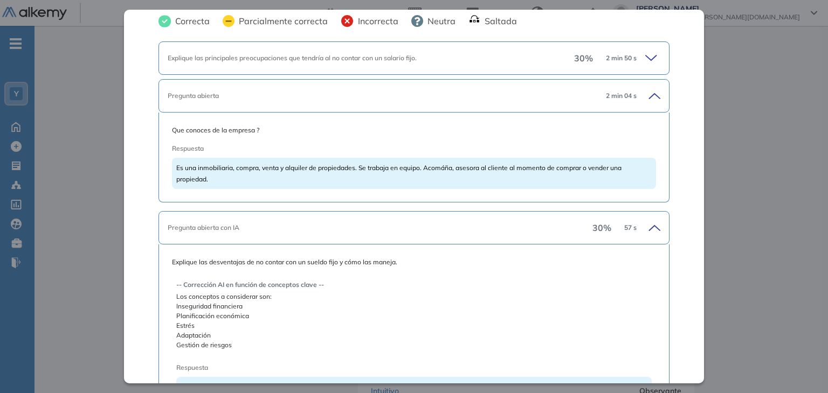
click at [651, 227] on icon at bounding box center [652, 227] width 15 height 15
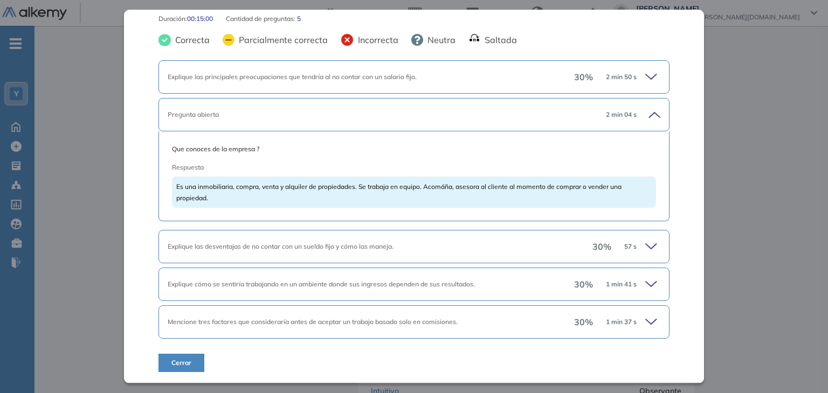
scroll to position [65, 0]
click at [648, 117] on icon at bounding box center [652, 116] width 15 height 15
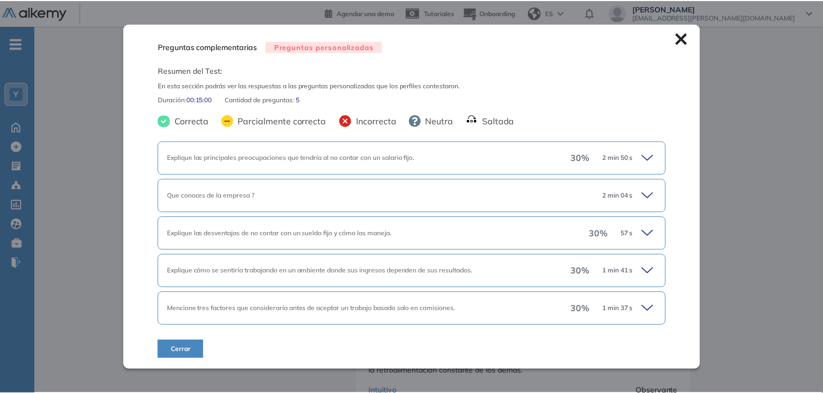
scroll to position [0, 0]
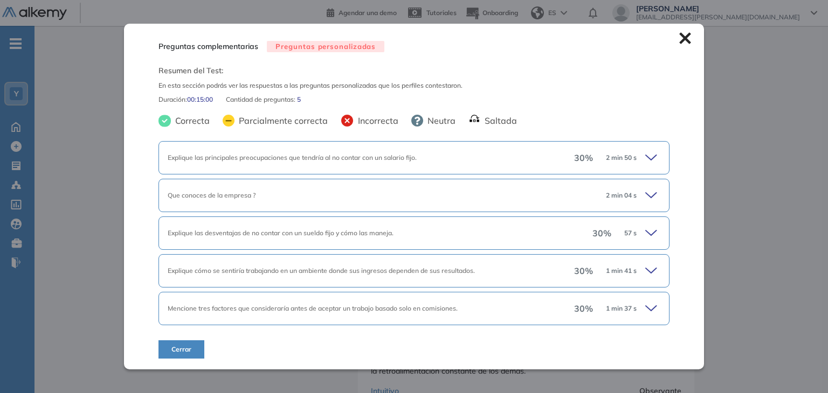
click at [684, 39] on icon at bounding box center [685, 38] width 12 height 12
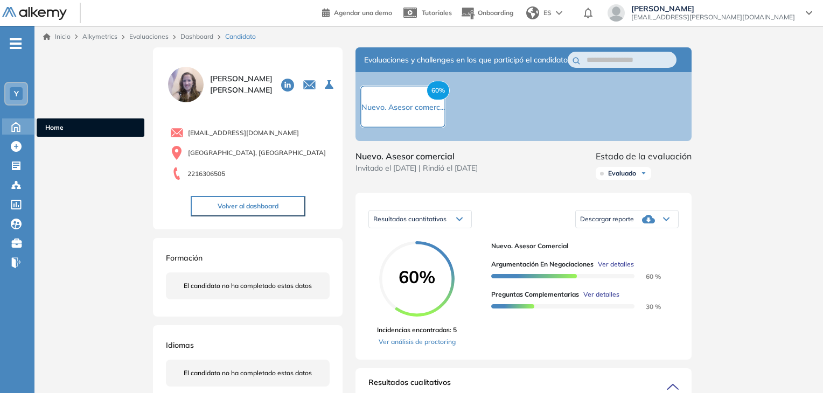
click at [19, 126] on icon at bounding box center [15, 126] width 19 height 13
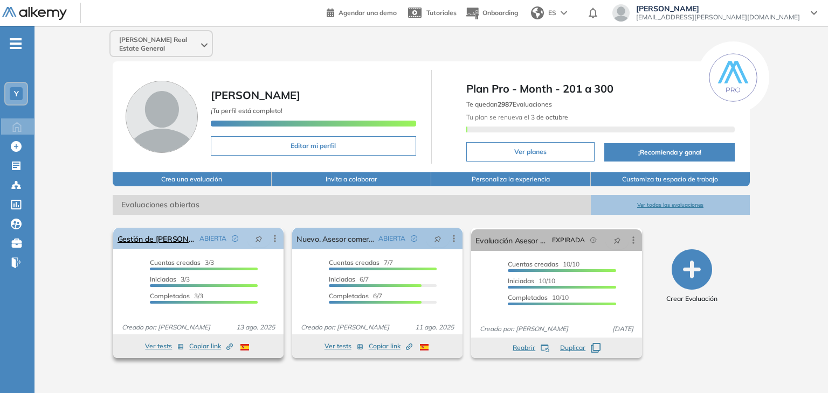
click at [276, 238] on icon at bounding box center [274, 238] width 11 height 11
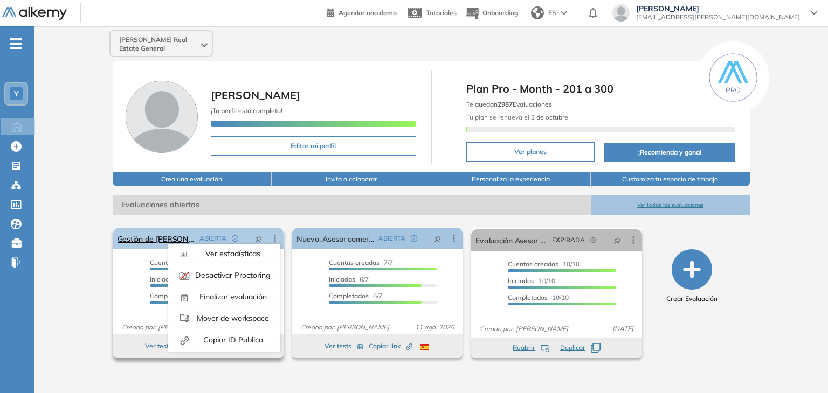
scroll to position [67, 0]
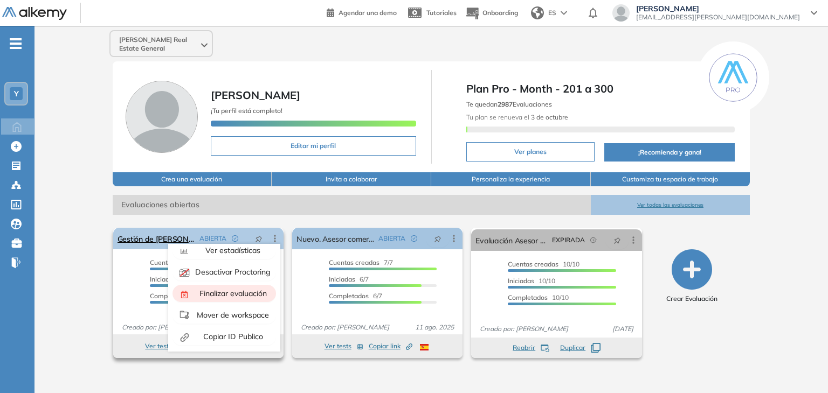
click at [250, 293] on span "Finalizar evaluación" at bounding box center [232, 294] width 70 height 10
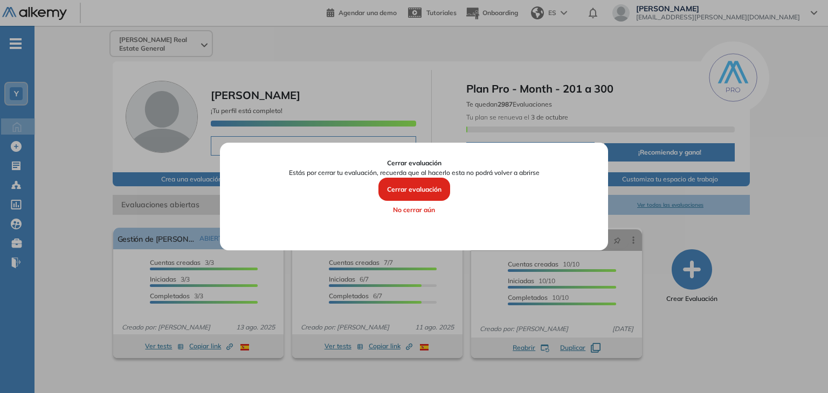
click at [408, 190] on button "Cerrar evaluación" at bounding box center [414, 190] width 72 height 24
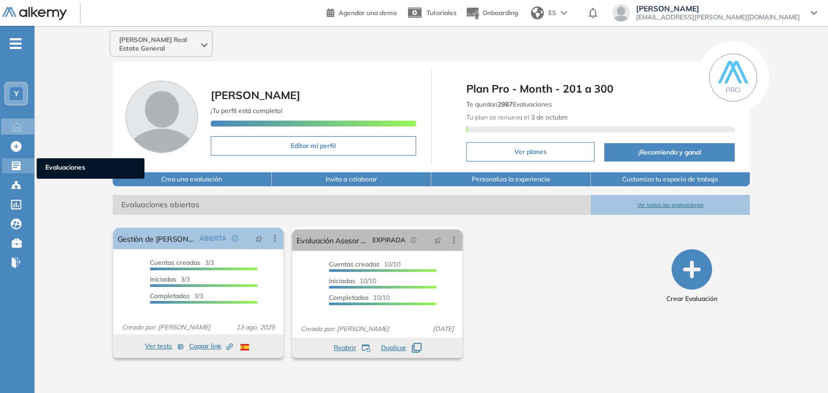
click at [20, 164] on icon at bounding box center [16, 166] width 9 height 9
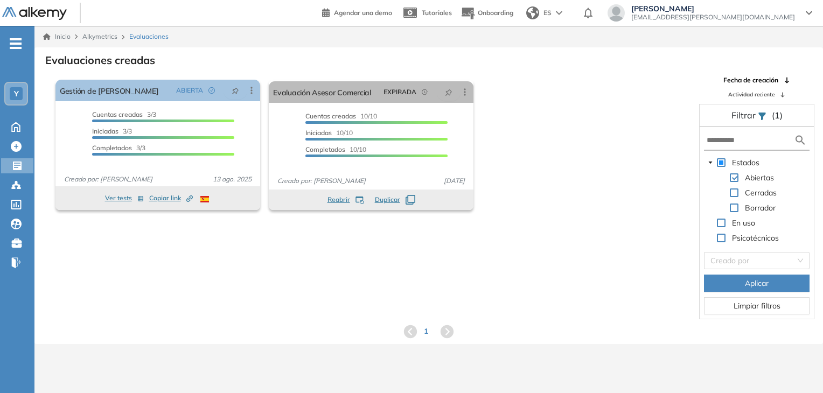
click at [734, 192] on span at bounding box center [734, 193] width 9 height 9
click at [733, 176] on span at bounding box center [734, 178] width 9 height 9
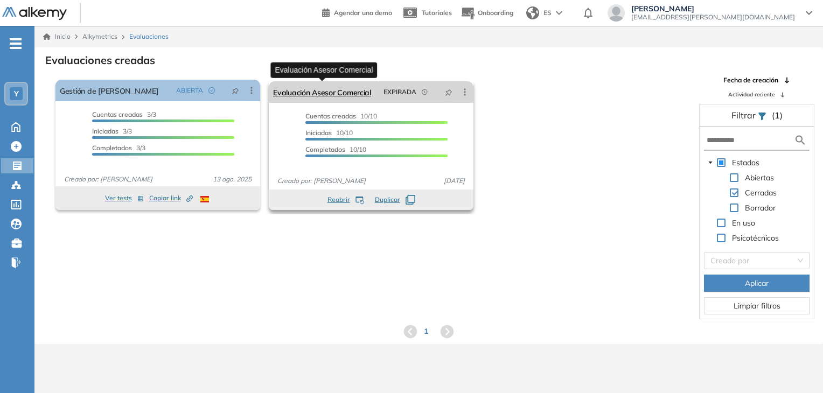
click at [334, 92] on link "Evaluación Asesor Comercial" at bounding box center [322, 92] width 98 height 22
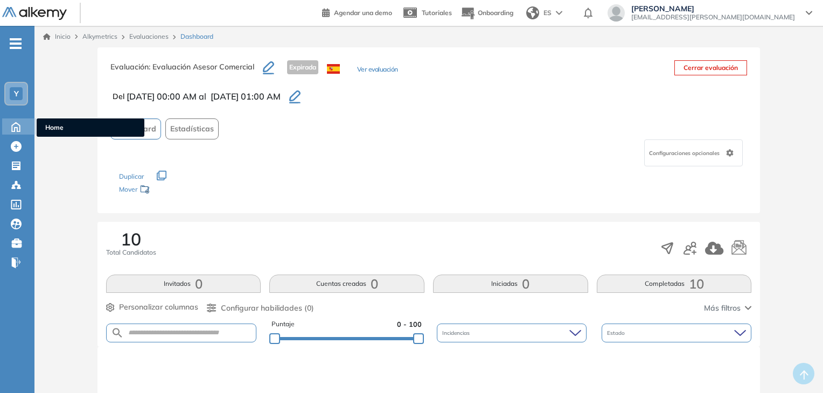
click at [16, 124] on icon at bounding box center [15, 126] width 19 height 13
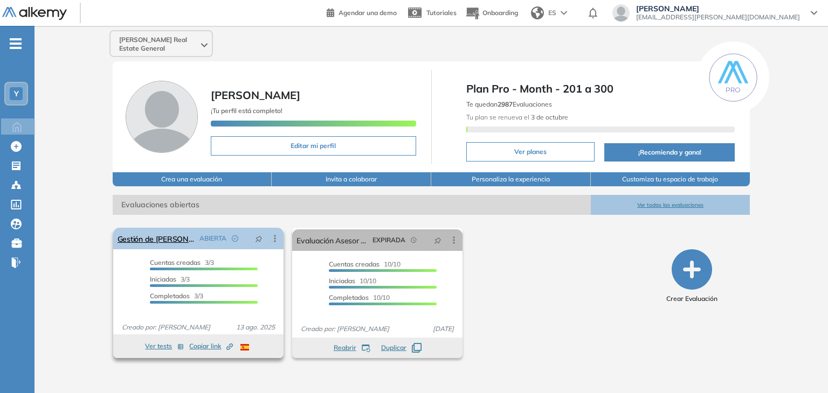
click at [276, 235] on icon at bounding box center [274, 238] width 11 height 11
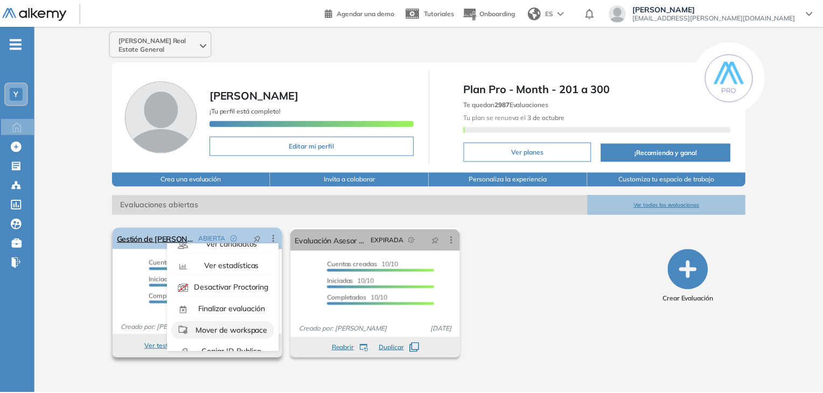
scroll to position [67, 0]
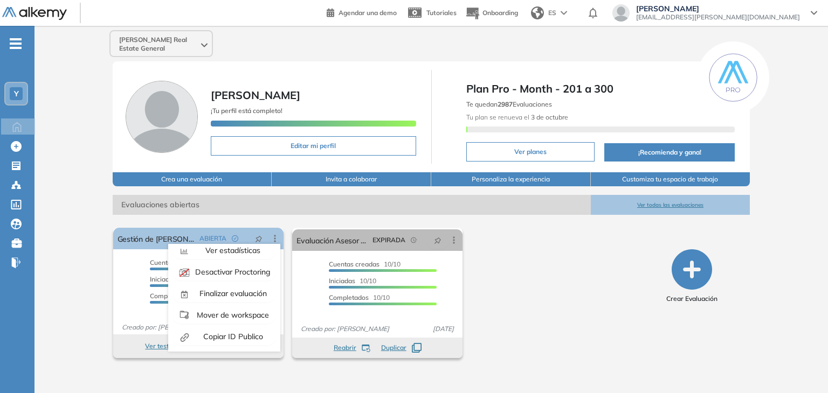
click at [634, 299] on div "El proctoring será activado ¡Importante!: Los usuarios que ya realizaron la eva…" at bounding box center [377, 293] width 537 height 139
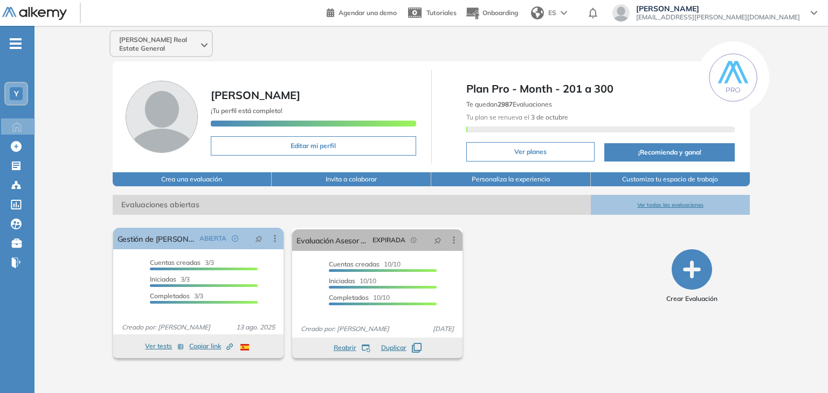
click at [670, 206] on button "Ver todas las evaluaciones" at bounding box center [671, 205] width 160 height 20
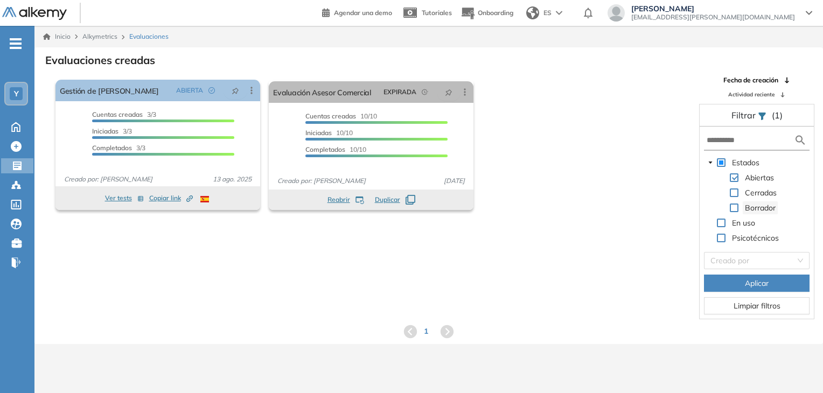
click at [774, 209] on span "Borrador" at bounding box center [760, 208] width 31 height 10
click at [734, 209] on span at bounding box center [734, 208] width 9 height 9
click at [734, 194] on span at bounding box center [734, 193] width 9 height 9
click at [761, 281] on span "Aplicar" at bounding box center [757, 284] width 24 height 12
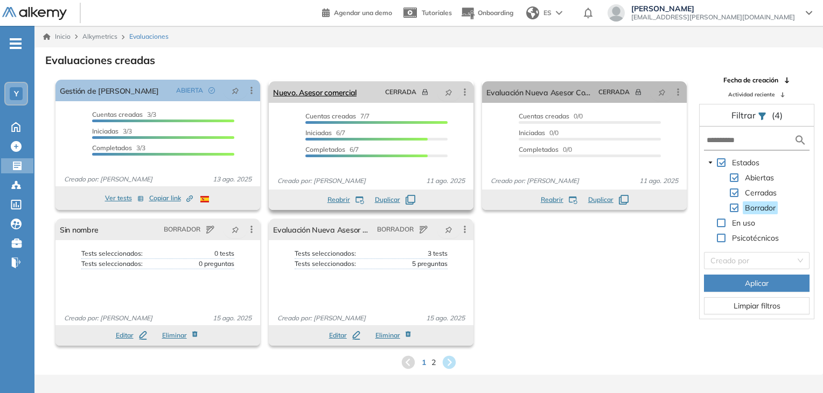
click at [466, 92] on icon at bounding box center [465, 92] width 11 height 11
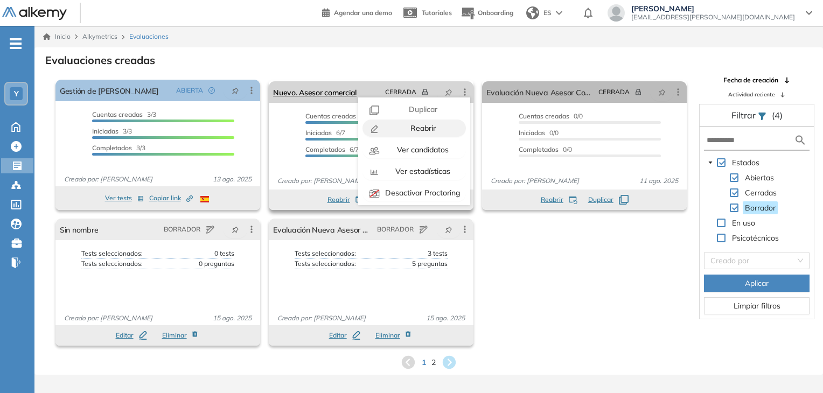
click at [438, 130] on div "Reabrir" at bounding box center [422, 128] width 79 height 12
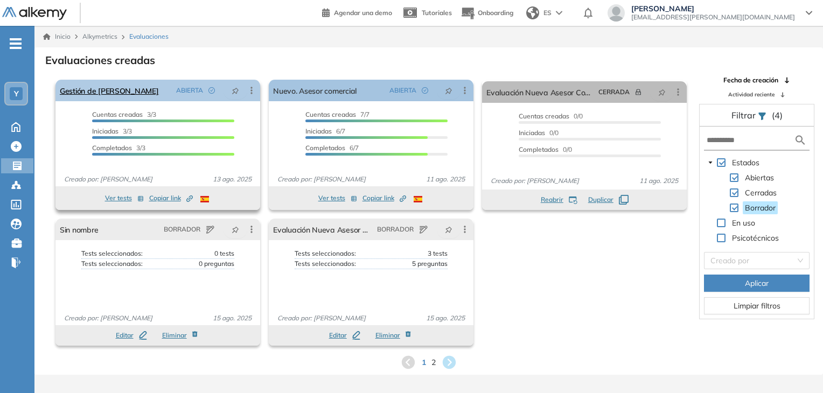
click at [253, 89] on icon at bounding box center [251, 90] width 11 height 11
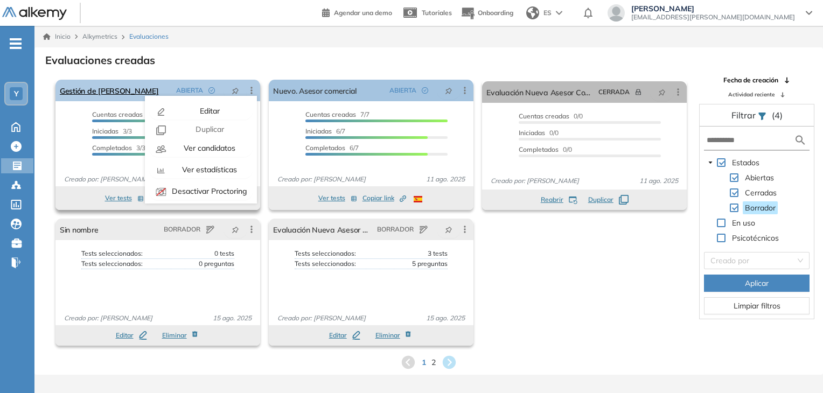
scroll to position [67, 0]
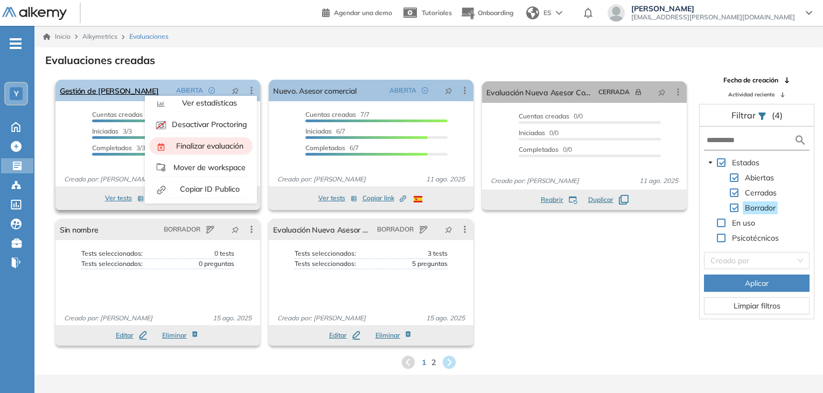
click at [220, 146] on span "Finalizar evaluación" at bounding box center [209, 146] width 70 height 10
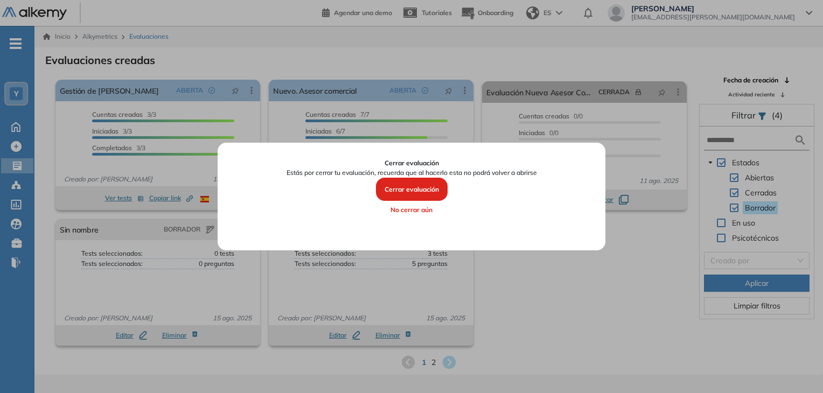
click at [425, 186] on button "Cerrar evaluación" at bounding box center [412, 190] width 72 height 24
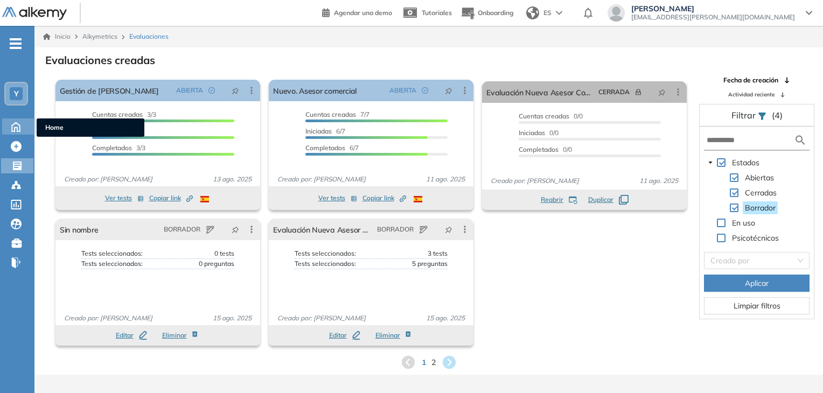
click at [16, 126] on icon at bounding box center [15, 126] width 19 height 13
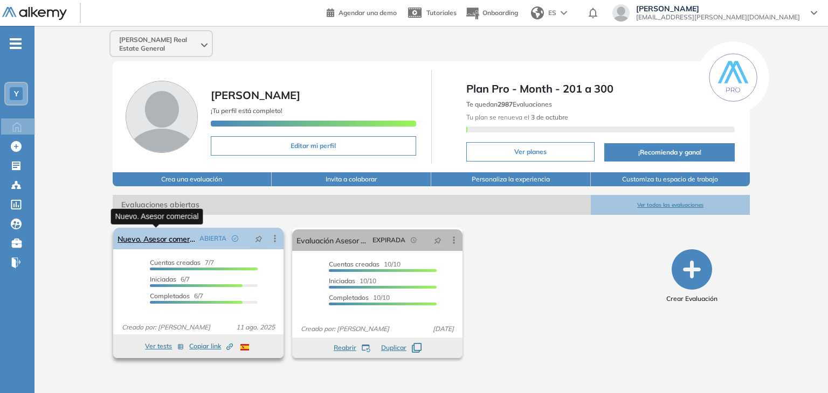
click at [138, 242] on link "Nuevo. Asesor comercial" at bounding box center [156, 239] width 78 height 22
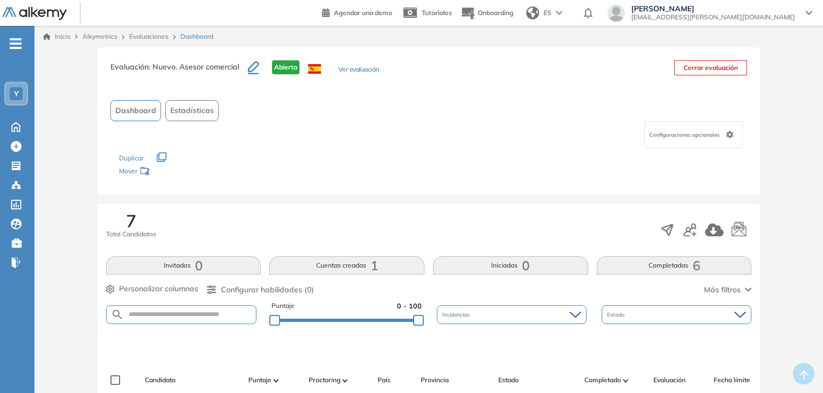
click at [197, 110] on span "Estadísticas" at bounding box center [192, 110] width 44 height 11
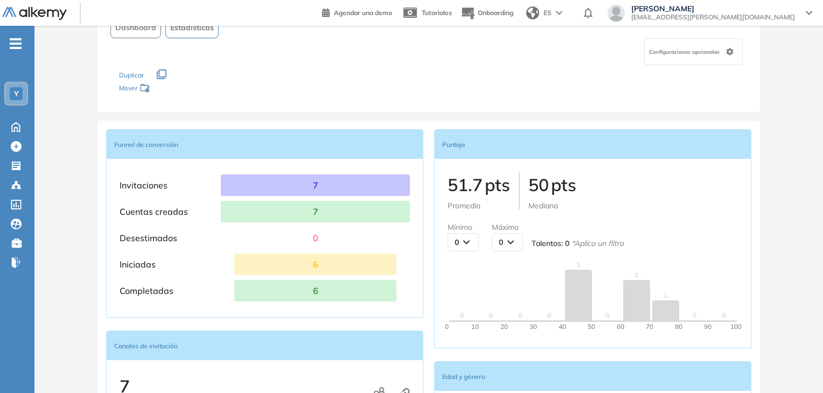
scroll to position [137, 0]
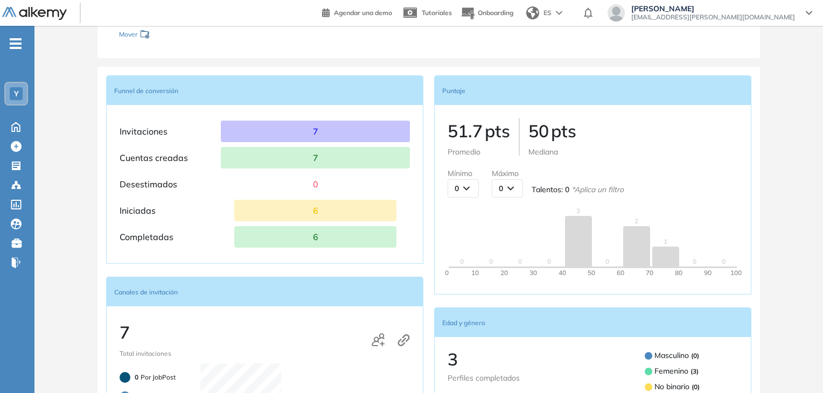
click at [467, 185] on div "0" at bounding box center [463, 188] width 30 height 17
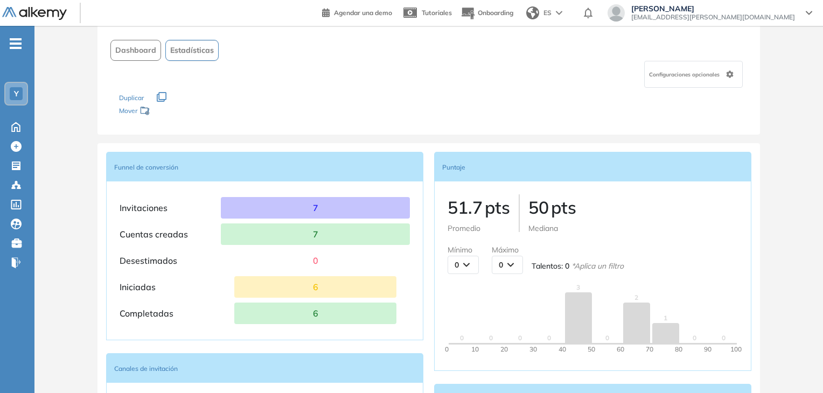
scroll to position [0, 0]
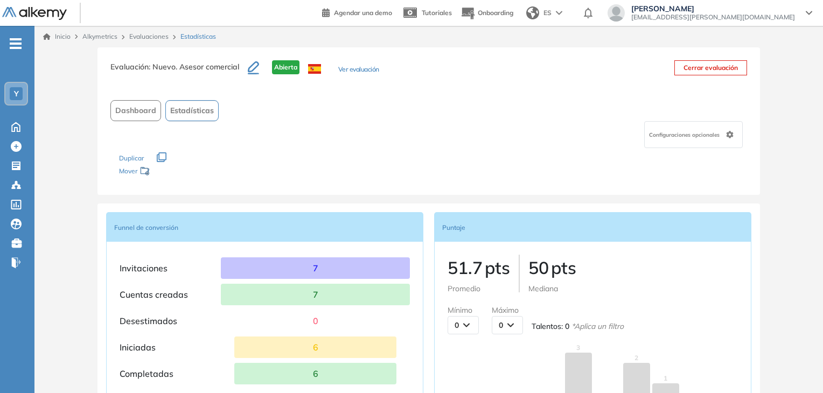
click at [148, 111] on span "Dashboard" at bounding box center [135, 110] width 41 height 11
